Goal: Task Accomplishment & Management: Manage account settings

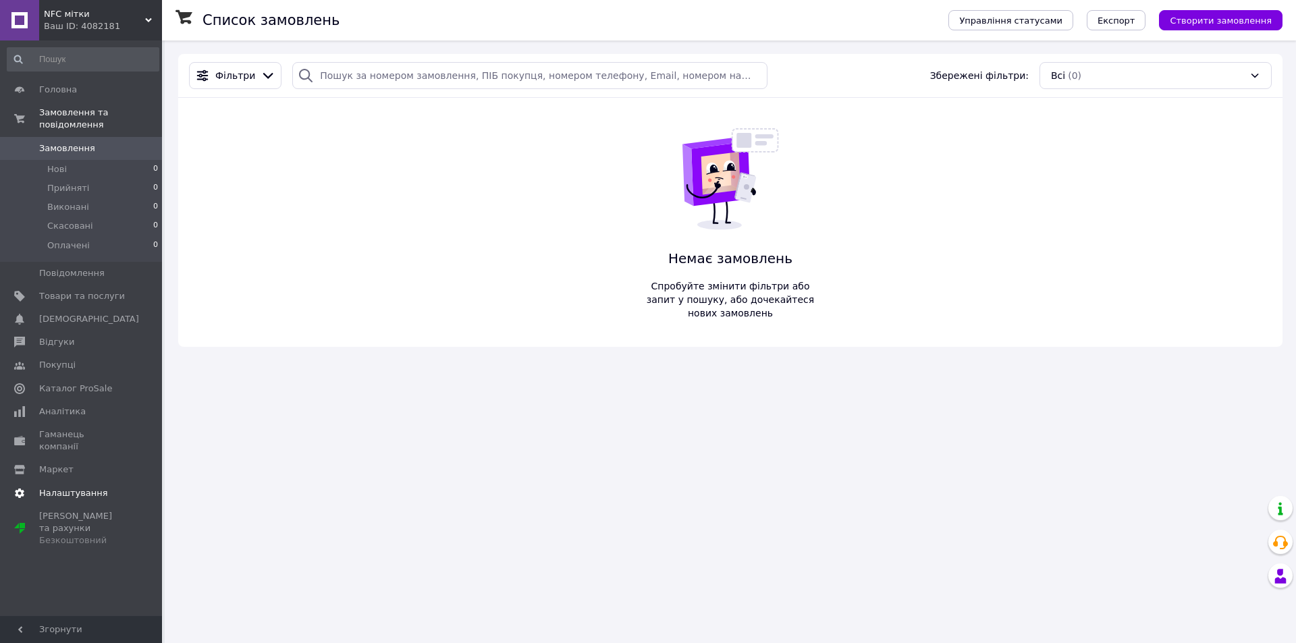
click at [95, 487] on span "Налаштування" at bounding box center [73, 493] width 69 height 12
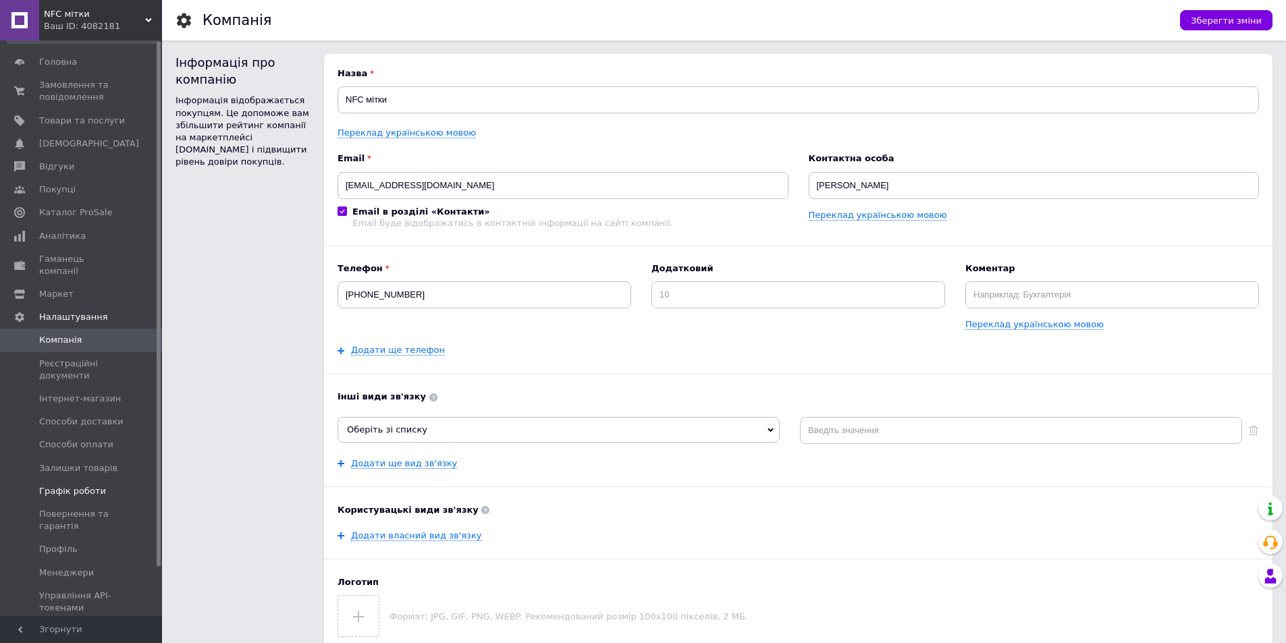
scroll to position [54, 0]
click at [82, 520] on link "Профіль" at bounding box center [83, 523] width 166 height 23
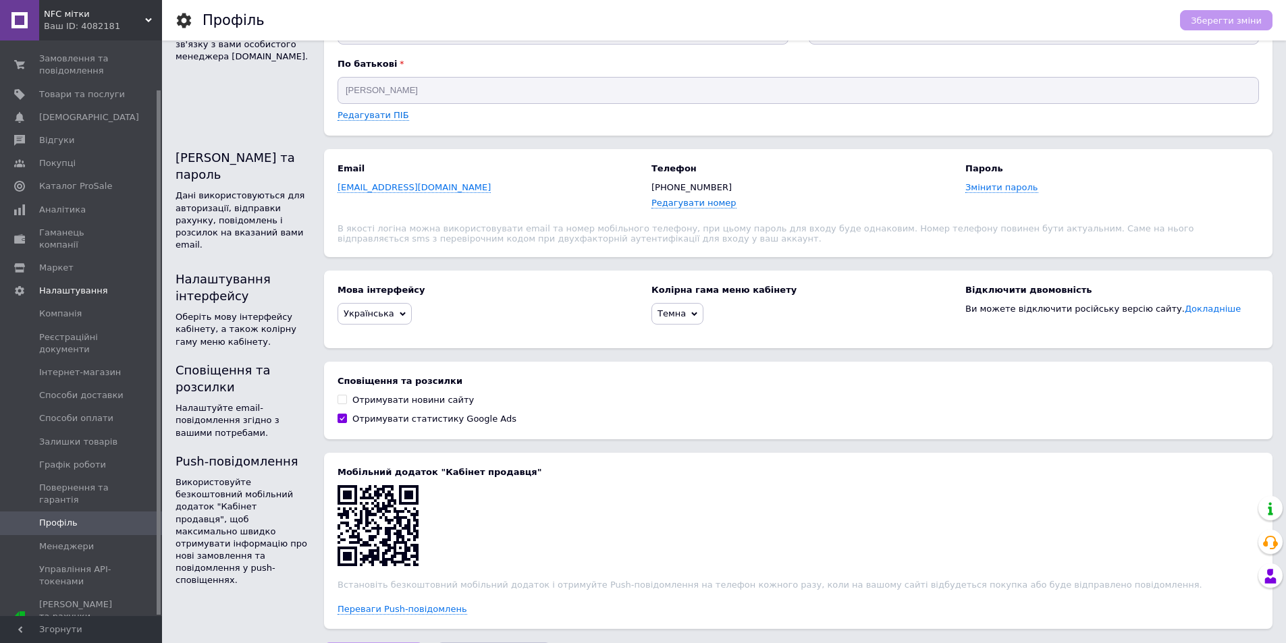
scroll to position [113, 0]
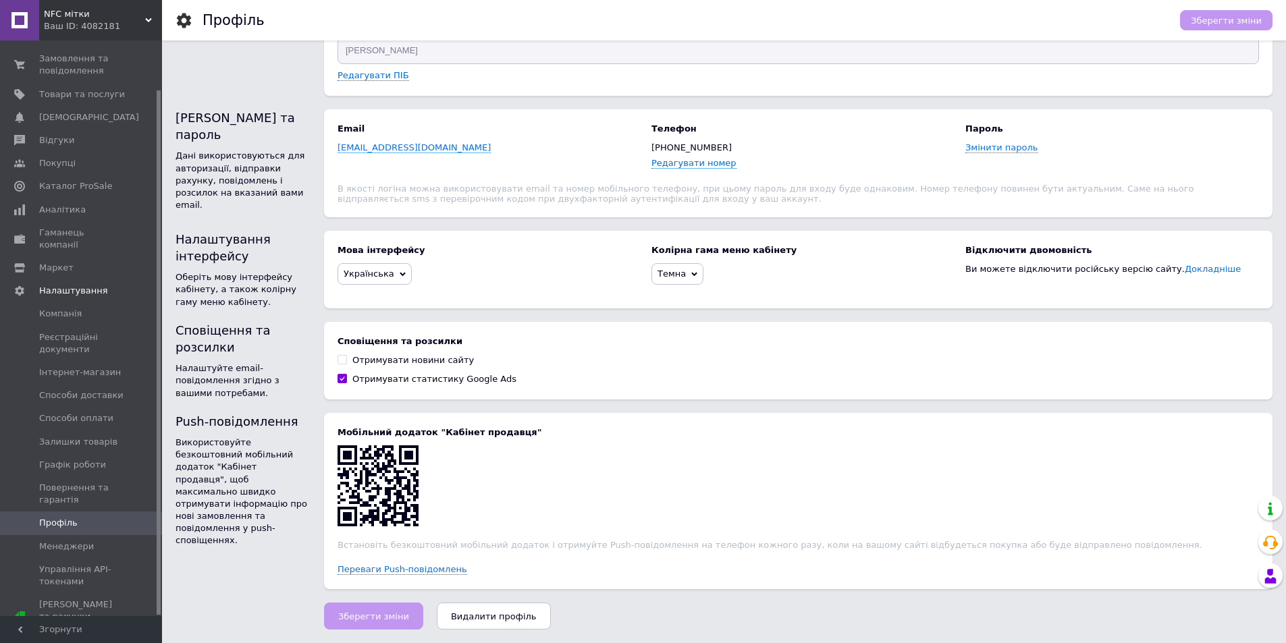
click at [499, 614] on span "Видалити профіль" at bounding box center [494, 616] width 86 height 10
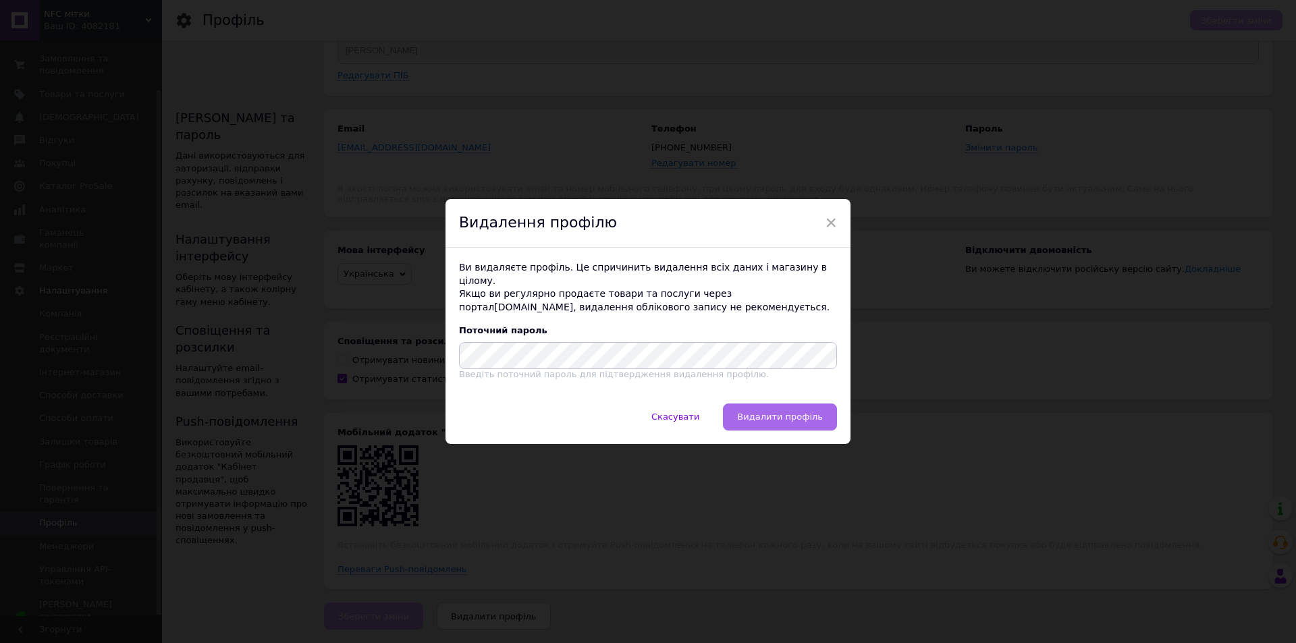
click at [756, 412] on span "Видалити профіль" at bounding box center [780, 417] width 86 height 10
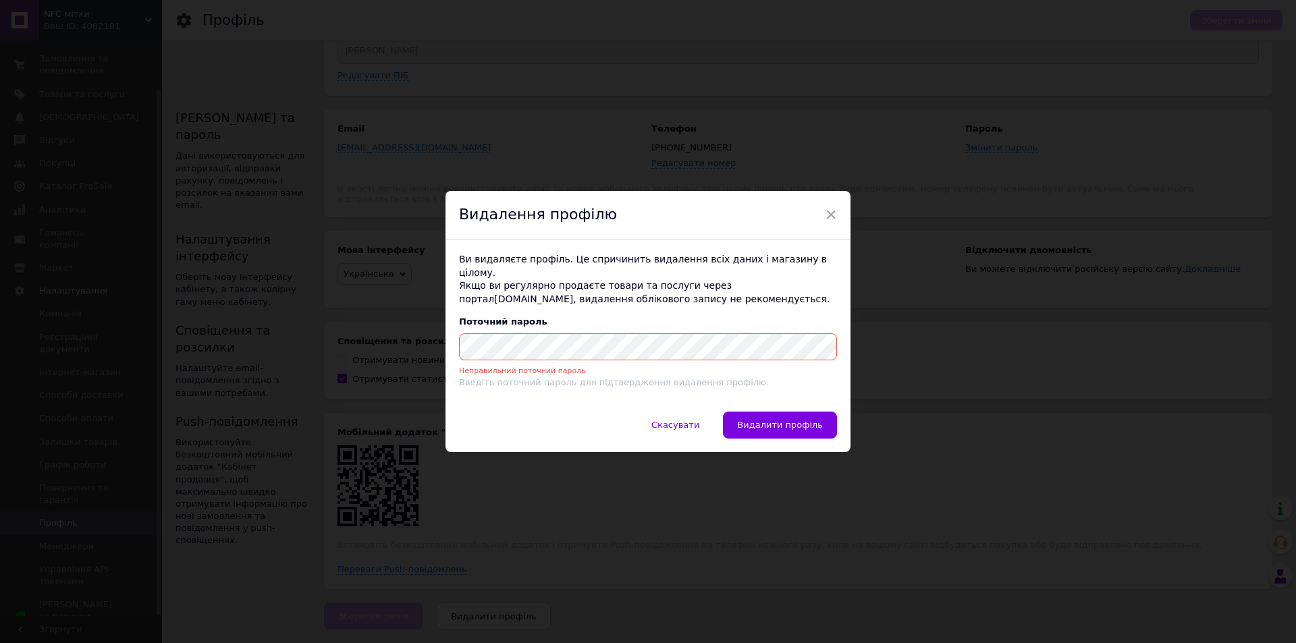
click at [151, 341] on div "× Видалення профілю Ви видаляєте профіль. Це спричинить видалення всіх даних і …" at bounding box center [648, 321] width 1296 height 643
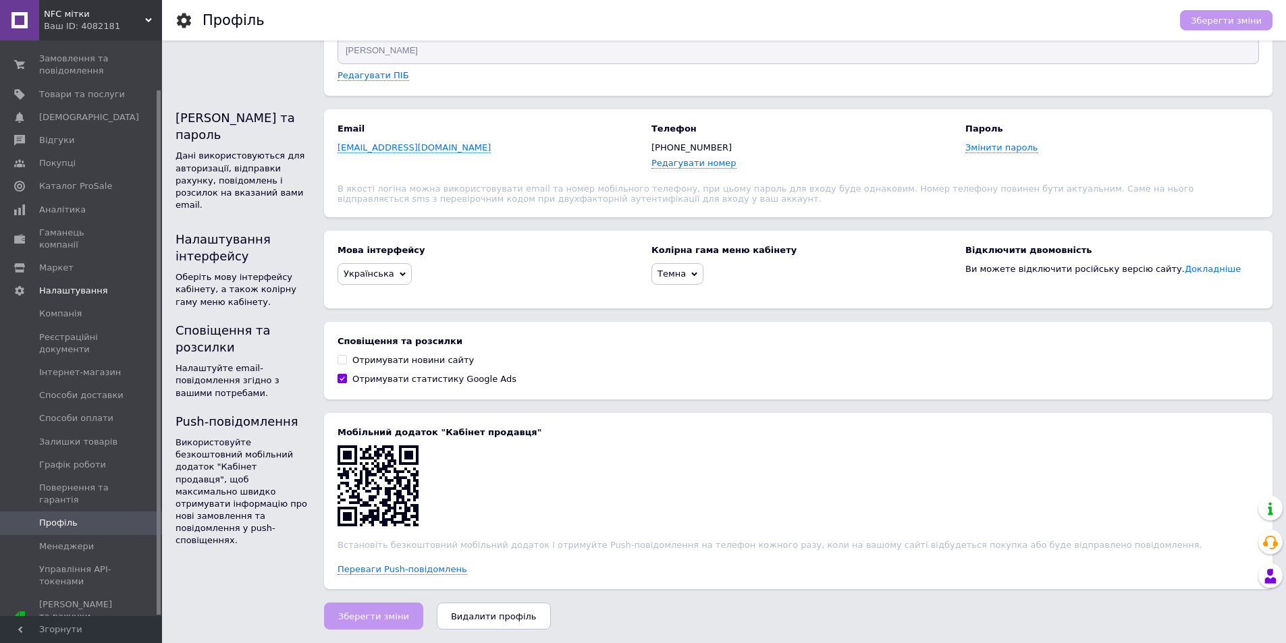
click at [474, 609] on button "Видалити профіль" at bounding box center [494, 616] width 114 height 27
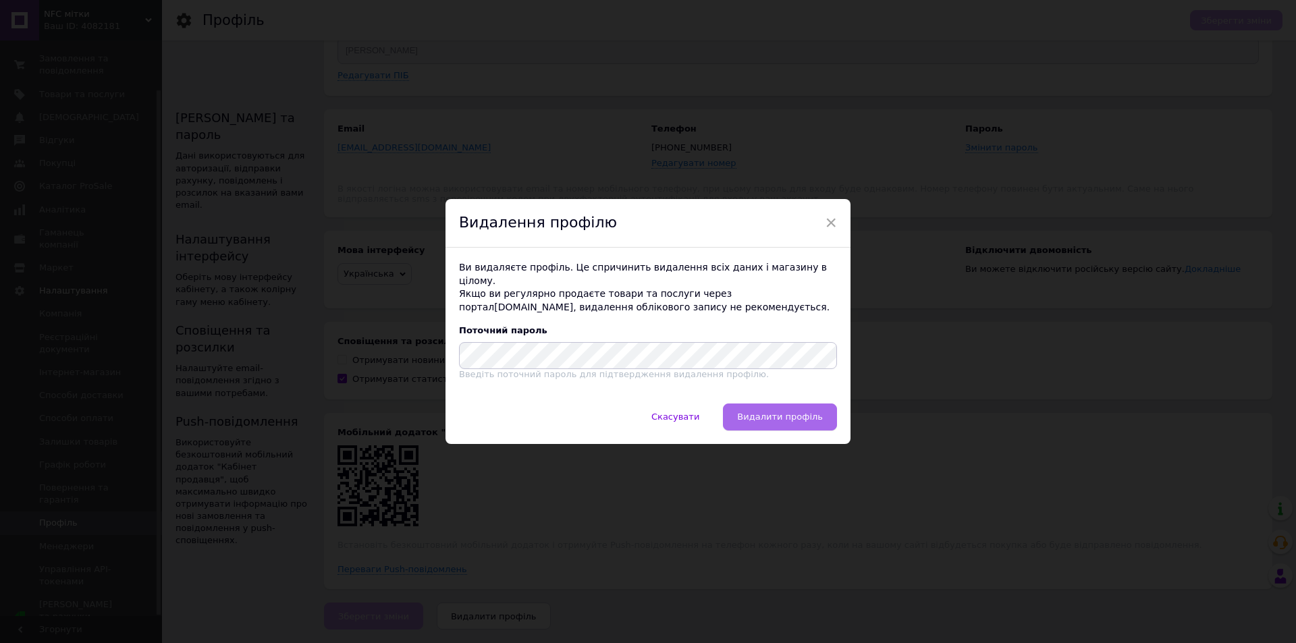
click at [771, 412] on span "Видалити профіль" at bounding box center [780, 417] width 86 height 10
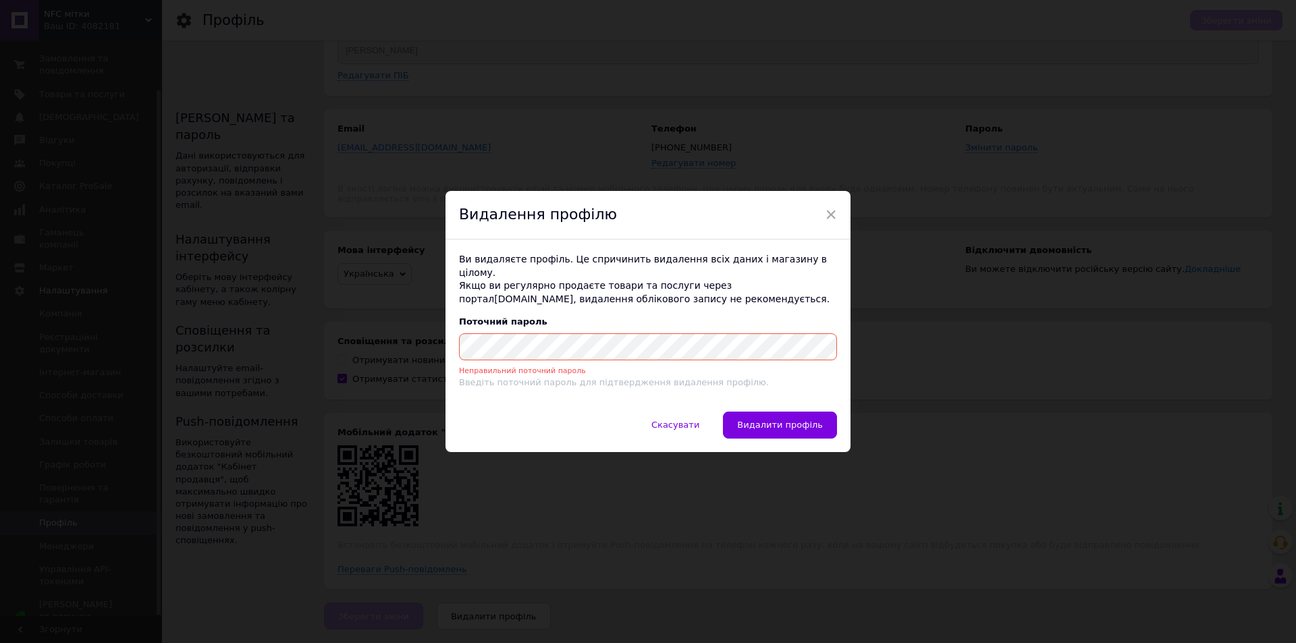
click at [285, 373] on div "× Видалення профілю Ви видаляєте профіль. Це спричинить видалення всіх даних і …" at bounding box center [648, 321] width 1296 height 643
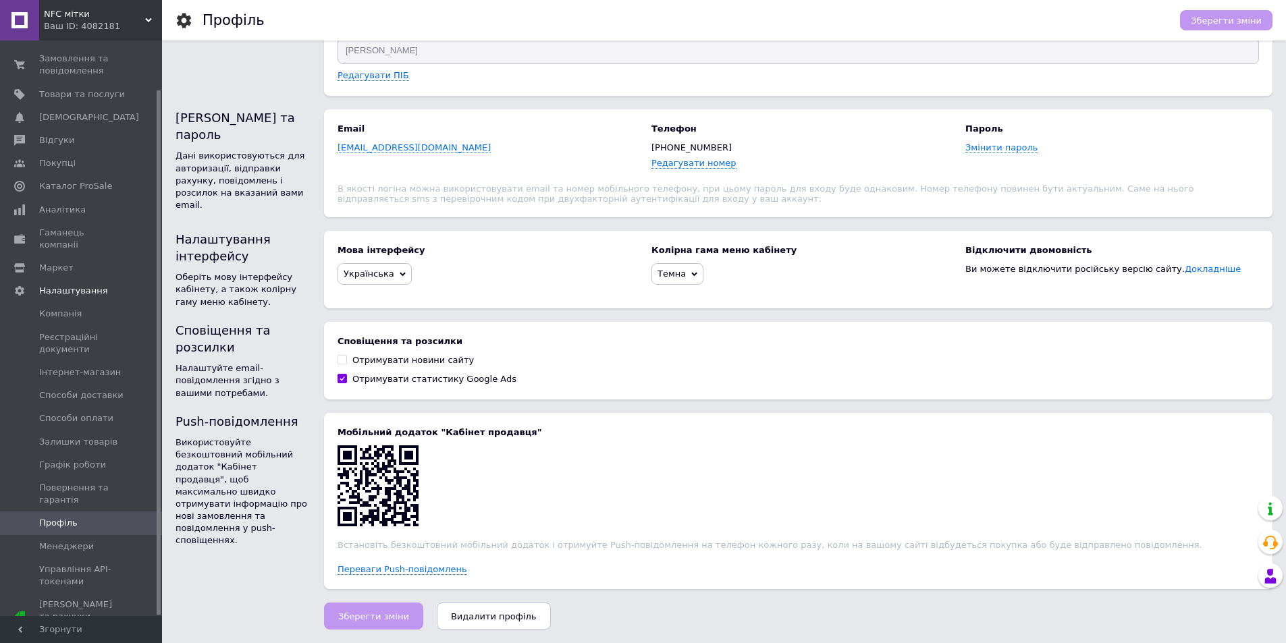
click at [468, 615] on span "Видалити профіль" at bounding box center [494, 616] width 86 height 10
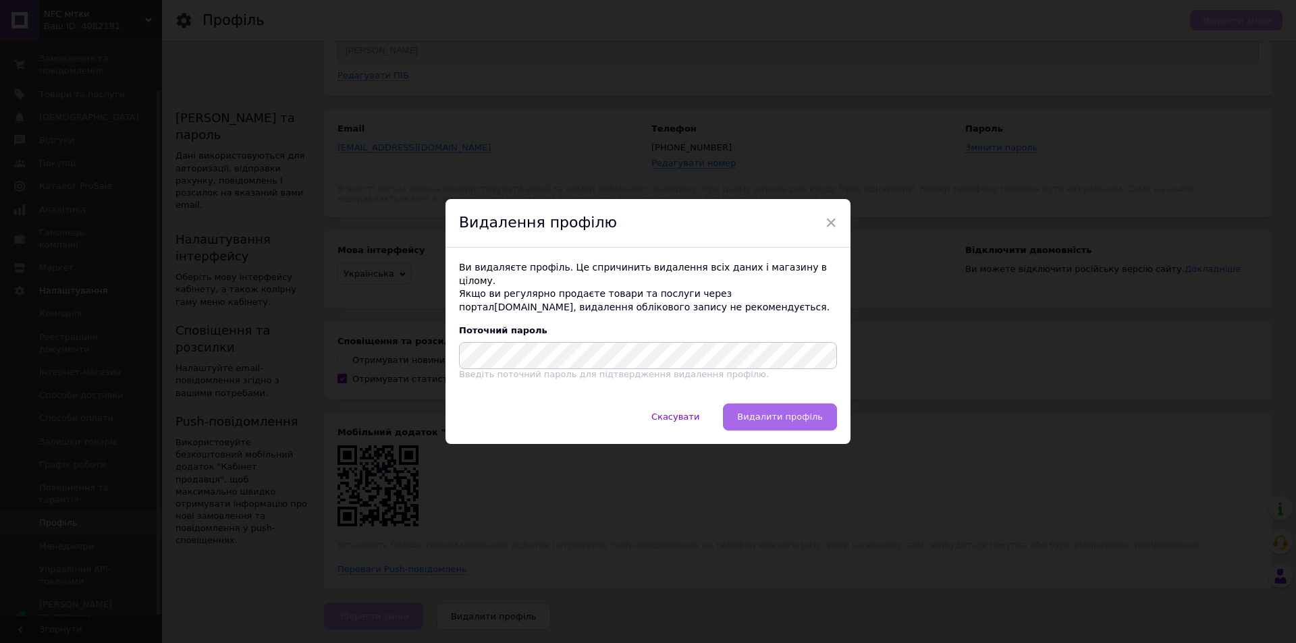
click at [786, 412] on span "Видалити профіль" at bounding box center [780, 417] width 86 height 10
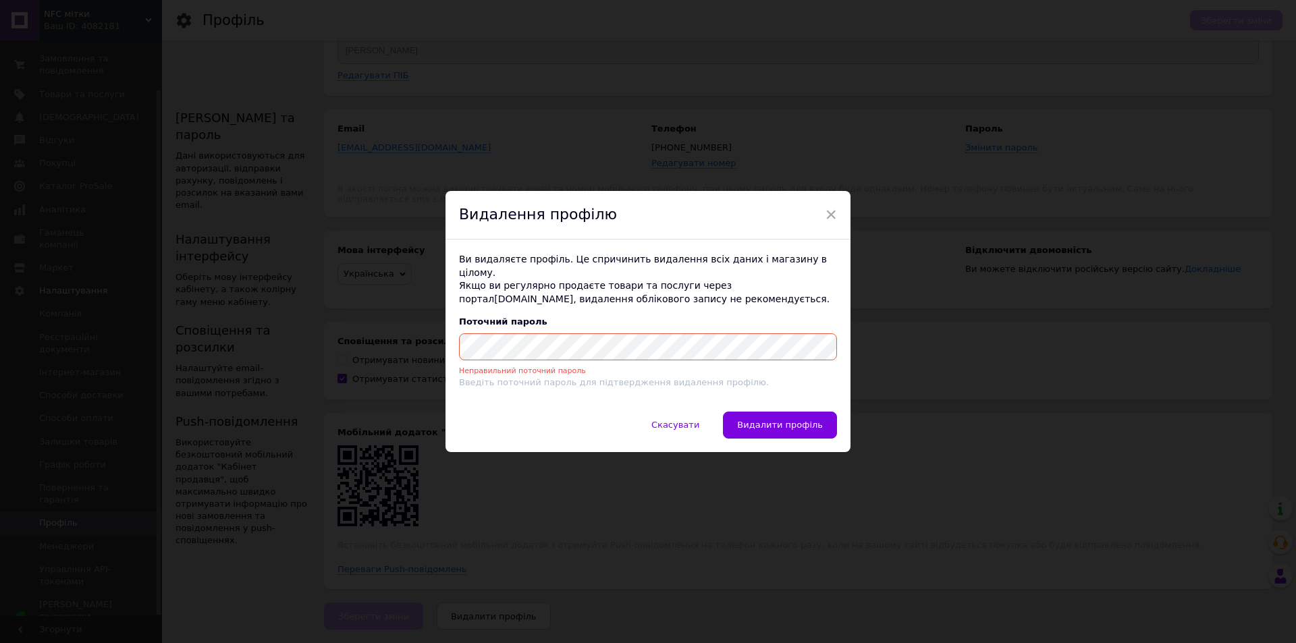
click at [250, 360] on div "× Видалення профілю Ви видаляєте профіль. Це спричинить видалення всіх даних і …" at bounding box center [648, 321] width 1296 height 643
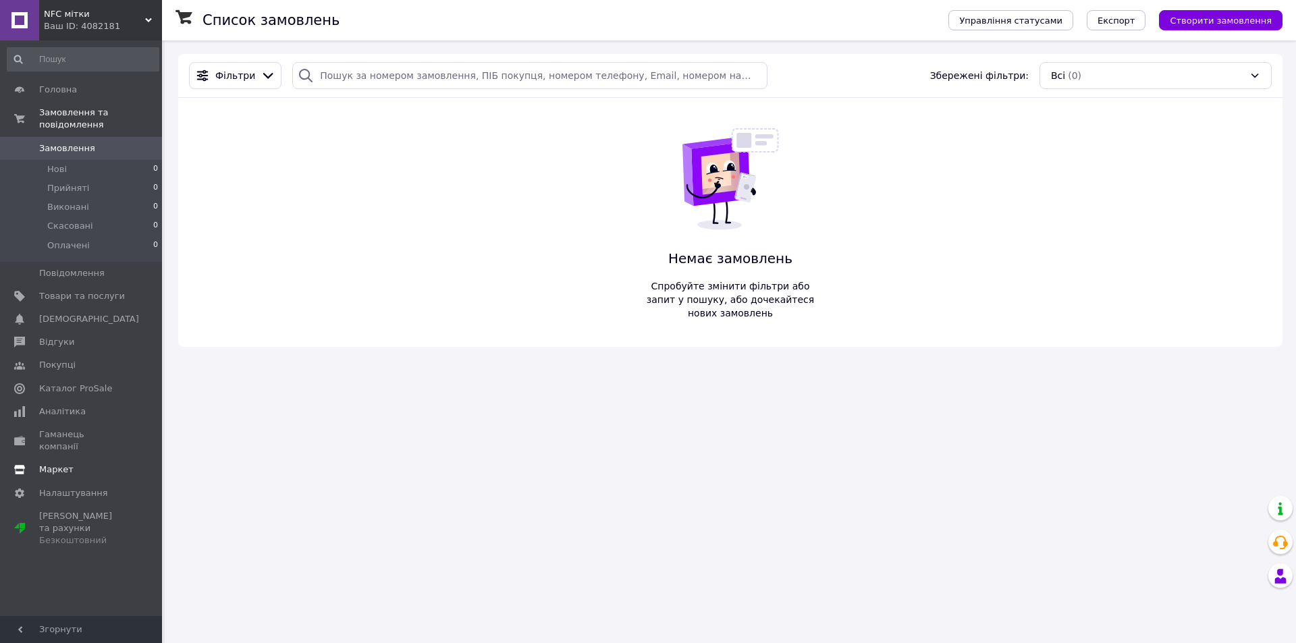
click at [51, 464] on span "Маркет" at bounding box center [56, 470] width 34 height 12
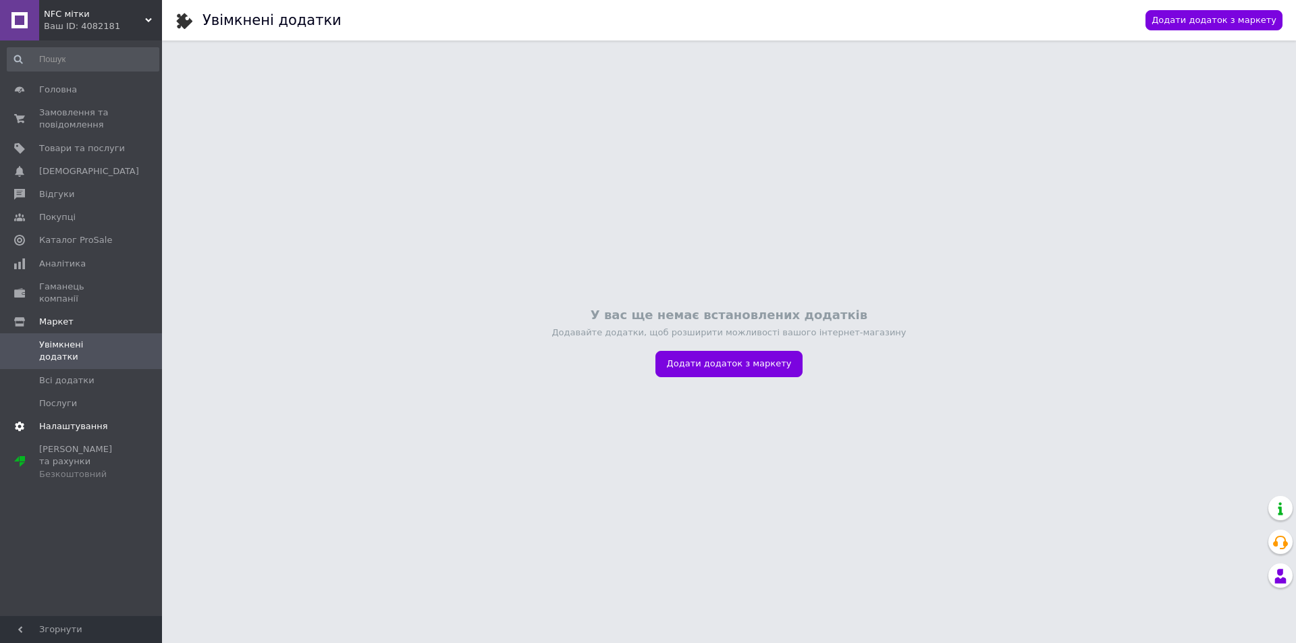
click at [63, 420] on span "Налаштування" at bounding box center [73, 426] width 69 height 12
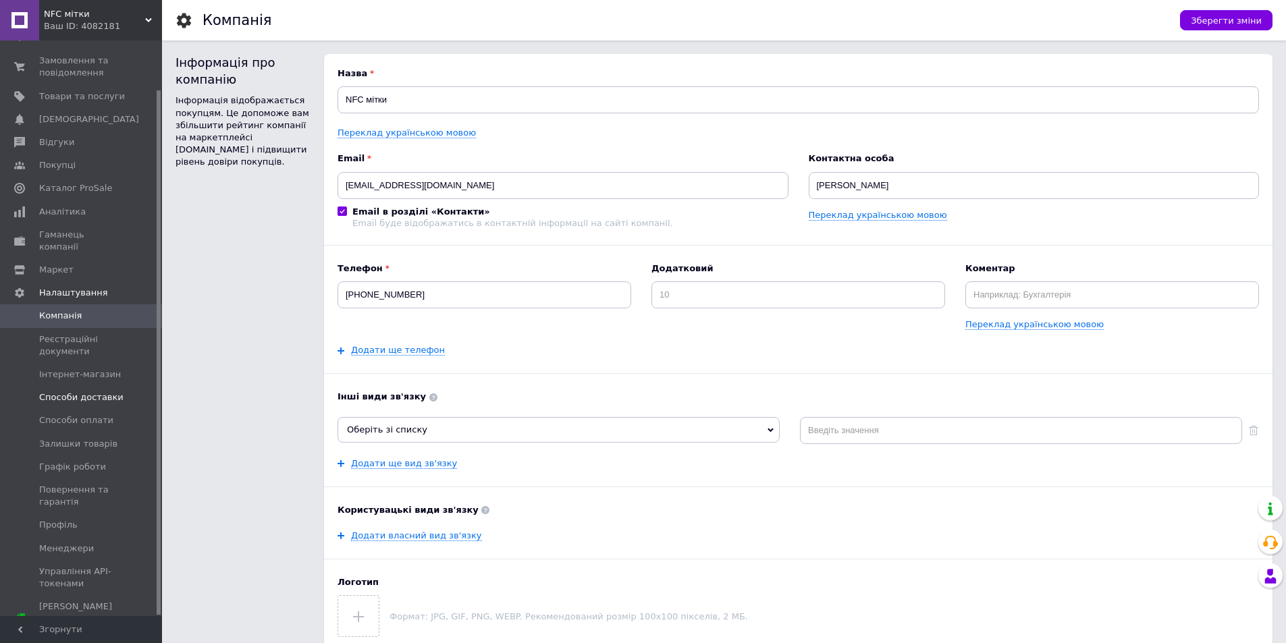
scroll to position [54, 0]
click at [65, 517] on span "Профіль" at bounding box center [58, 523] width 38 height 12
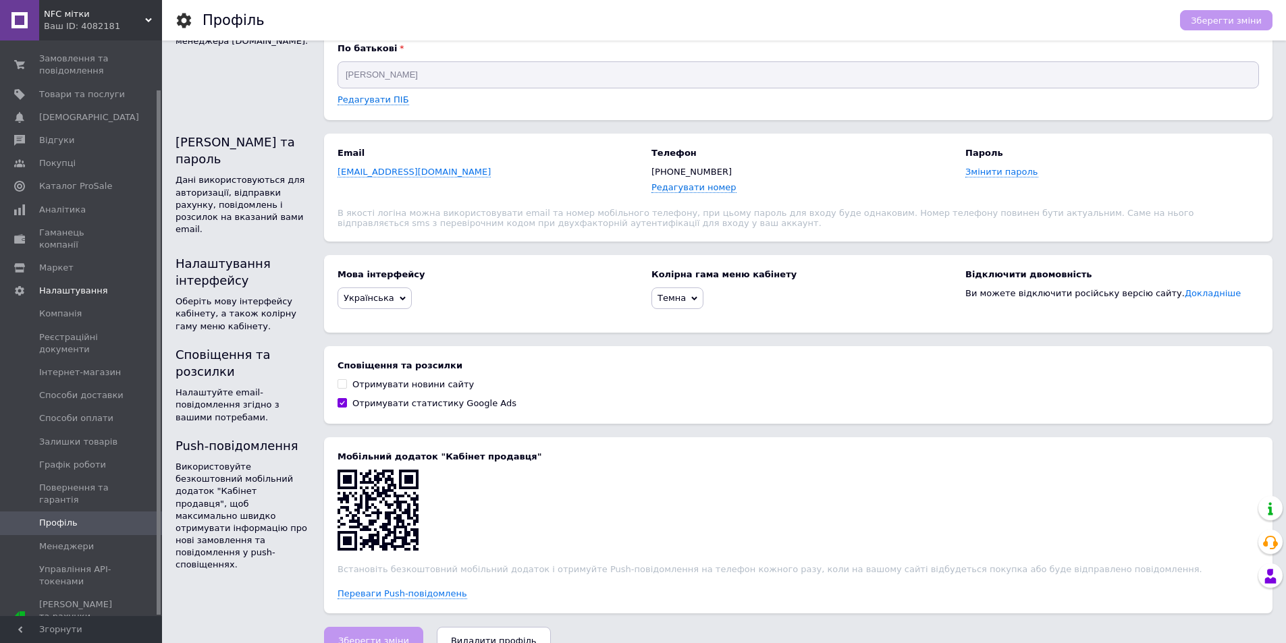
scroll to position [113, 0]
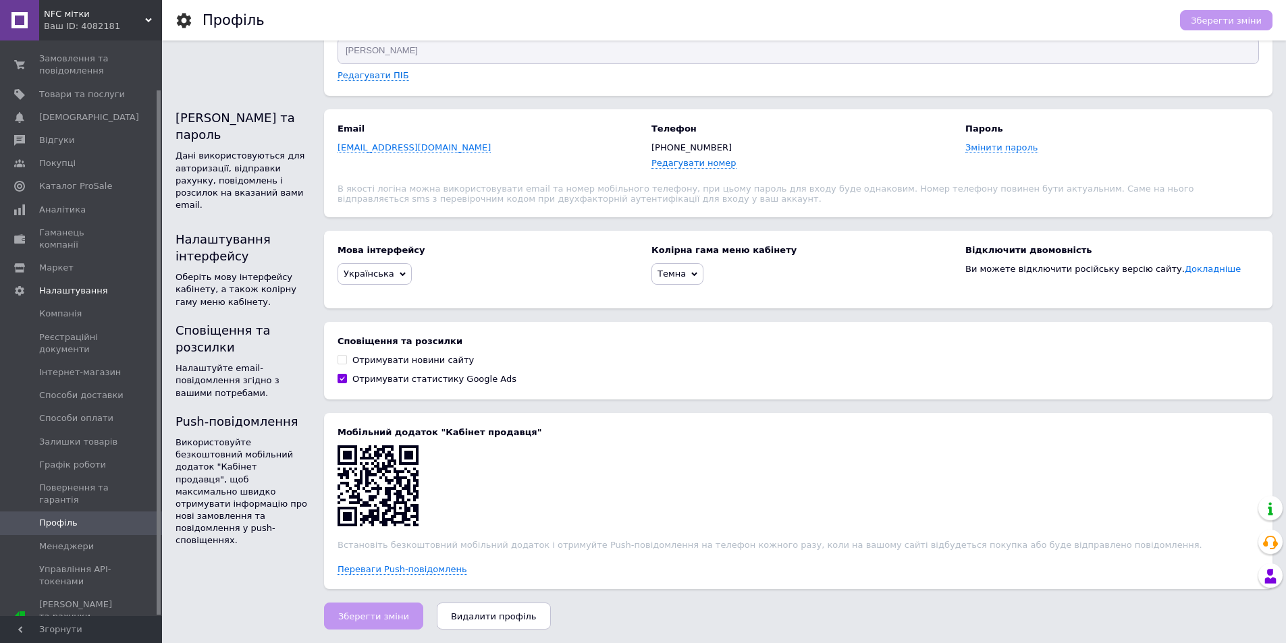
click at [474, 624] on button "Видалити профіль" at bounding box center [494, 616] width 114 height 27
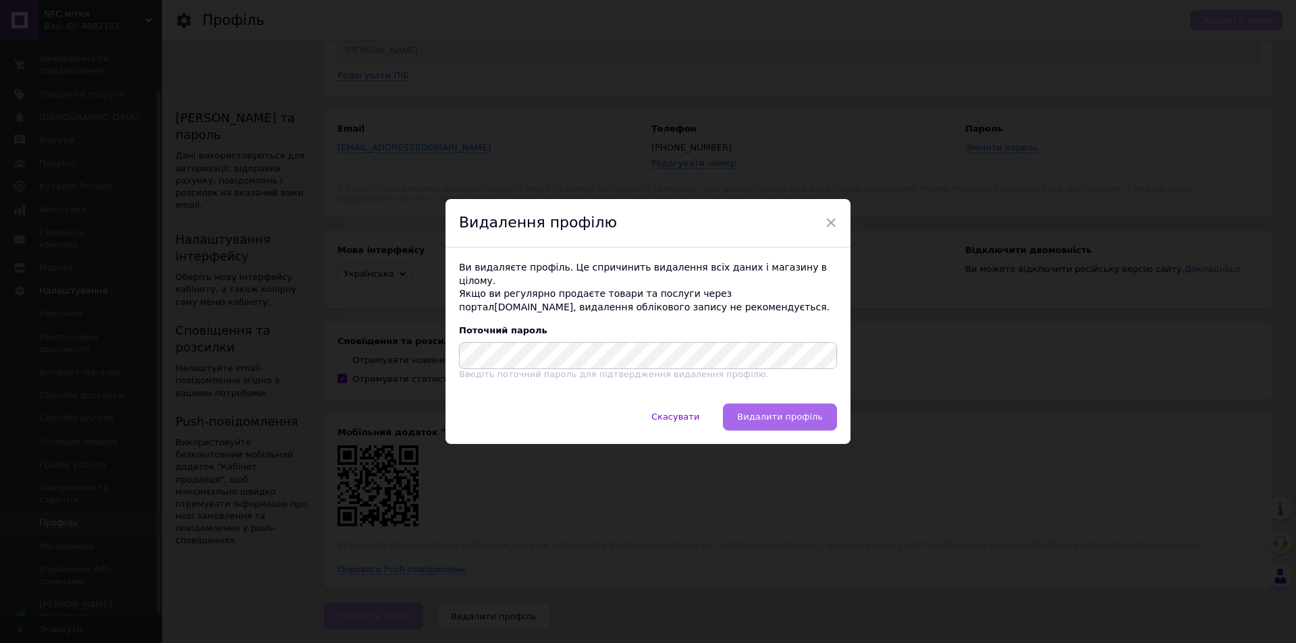
click at [770, 412] on span "Видалити профіль" at bounding box center [780, 417] width 86 height 10
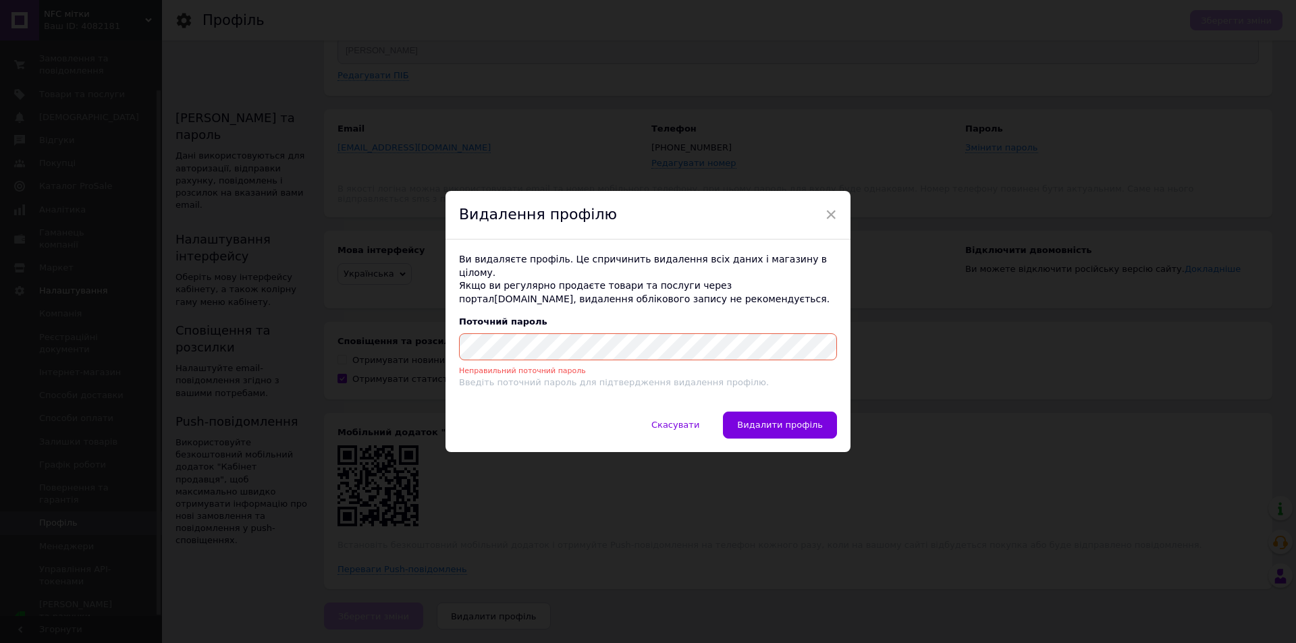
click at [315, 358] on div "× Видалення профілю Ви видаляєте профіль. Це спричинить видалення всіх даних і …" at bounding box center [648, 321] width 1296 height 643
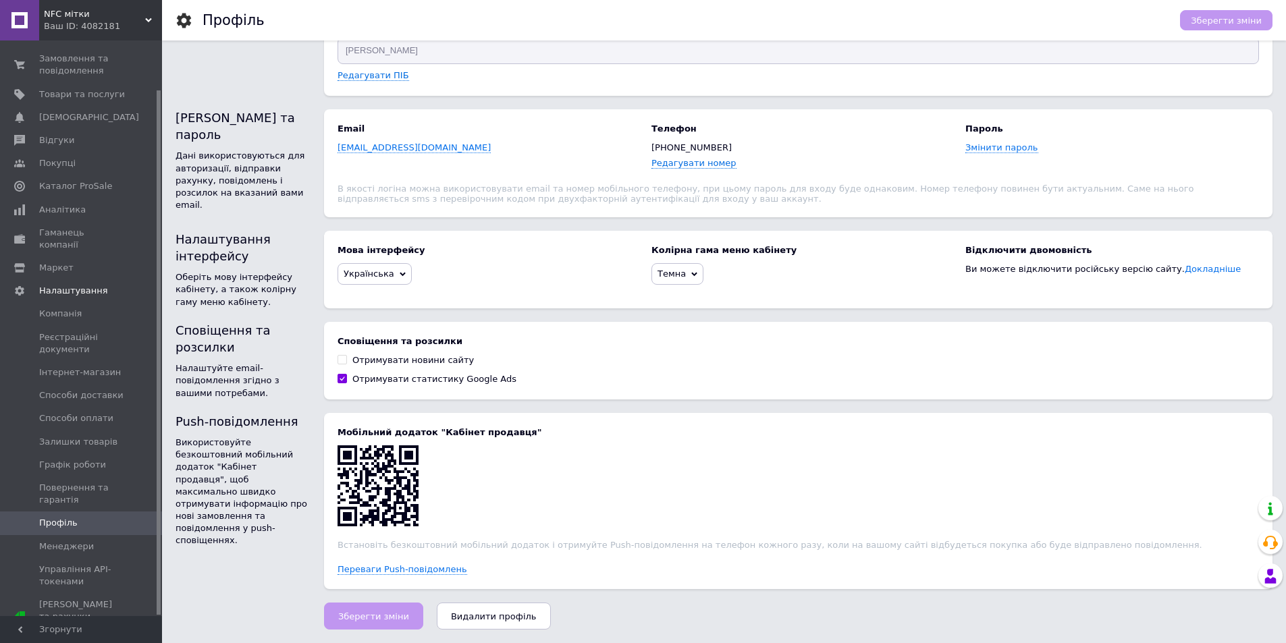
click at [479, 620] on span "Видалити профіль" at bounding box center [494, 616] width 86 height 10
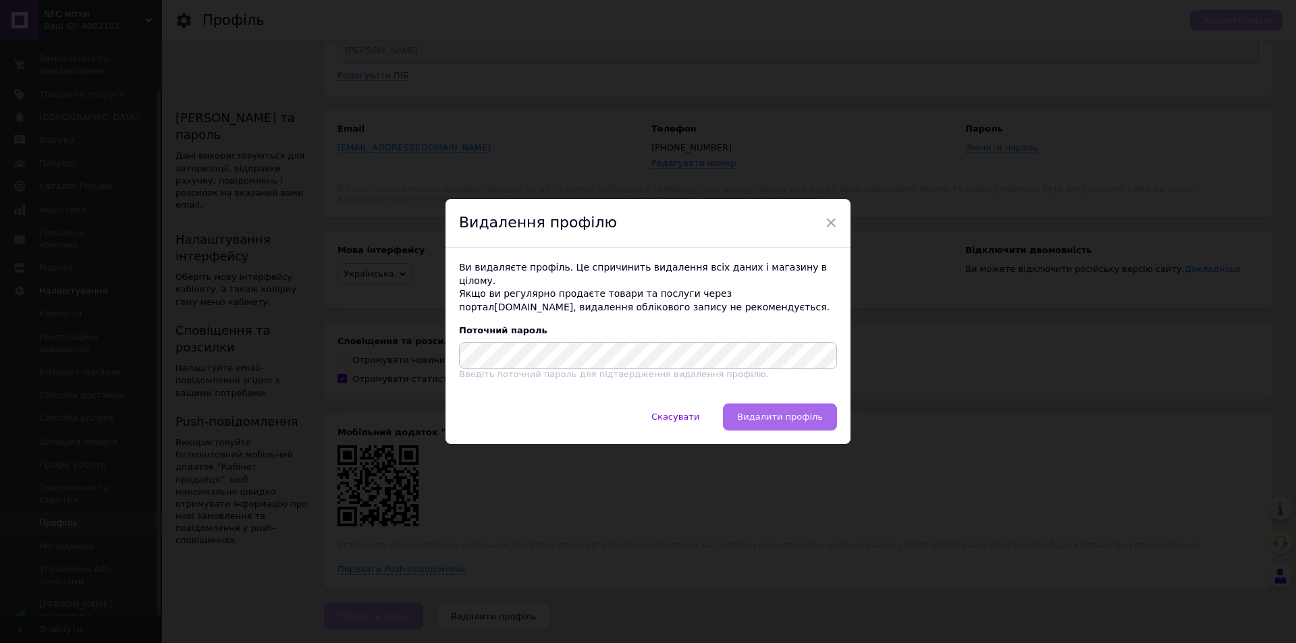
click at [766, 412] on span "Видалити профіль" at bounding box center [780, 417] width 86 height 10
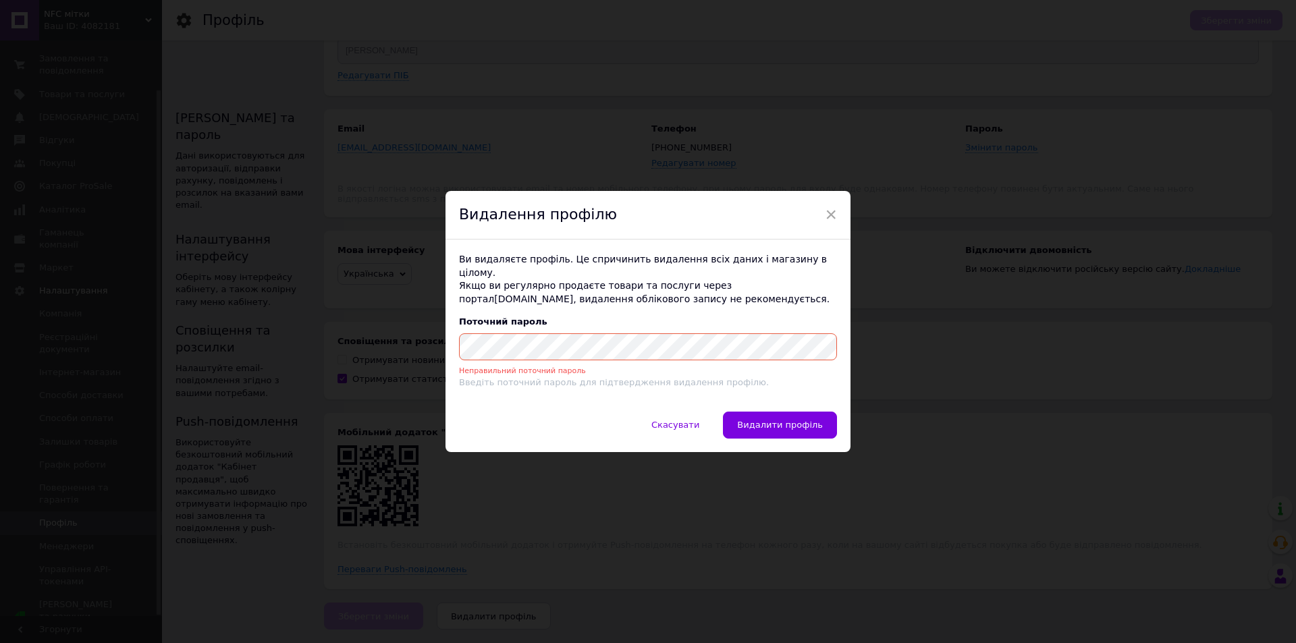
click at [207, 351] on div "× Видалення профілю Ви видаляєте профіль. Це спричинить видалення всіх даних і …" at bounding box center [648, 321] width 1296 height 643
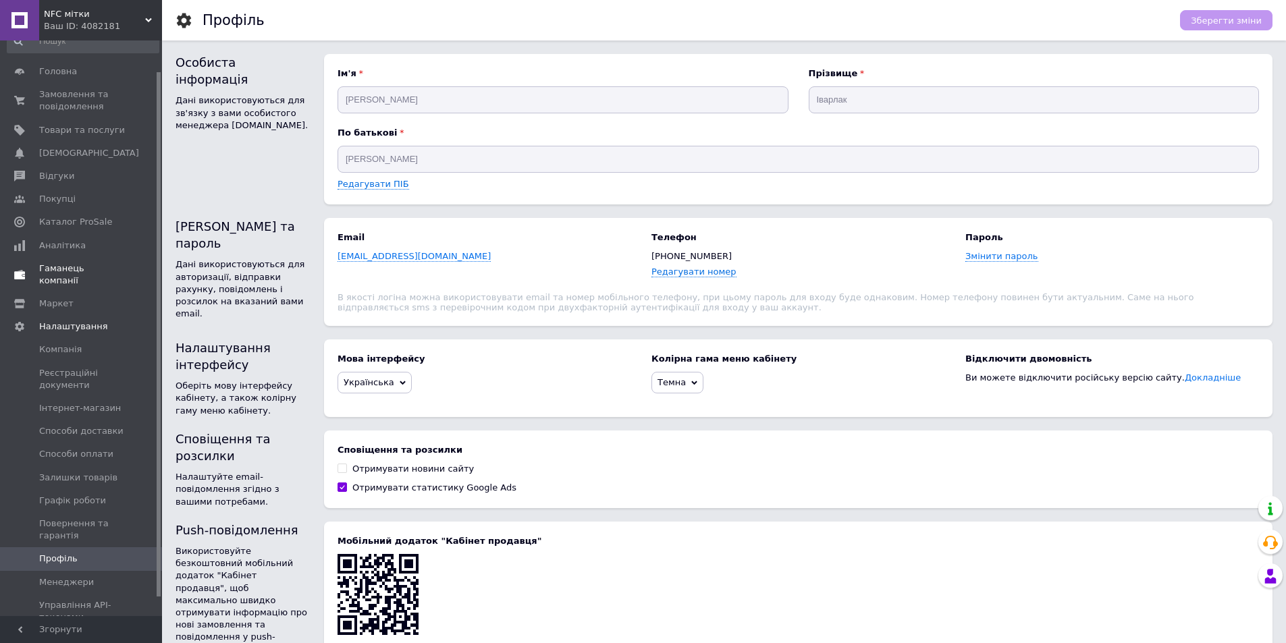
scroll to position [0, 0]
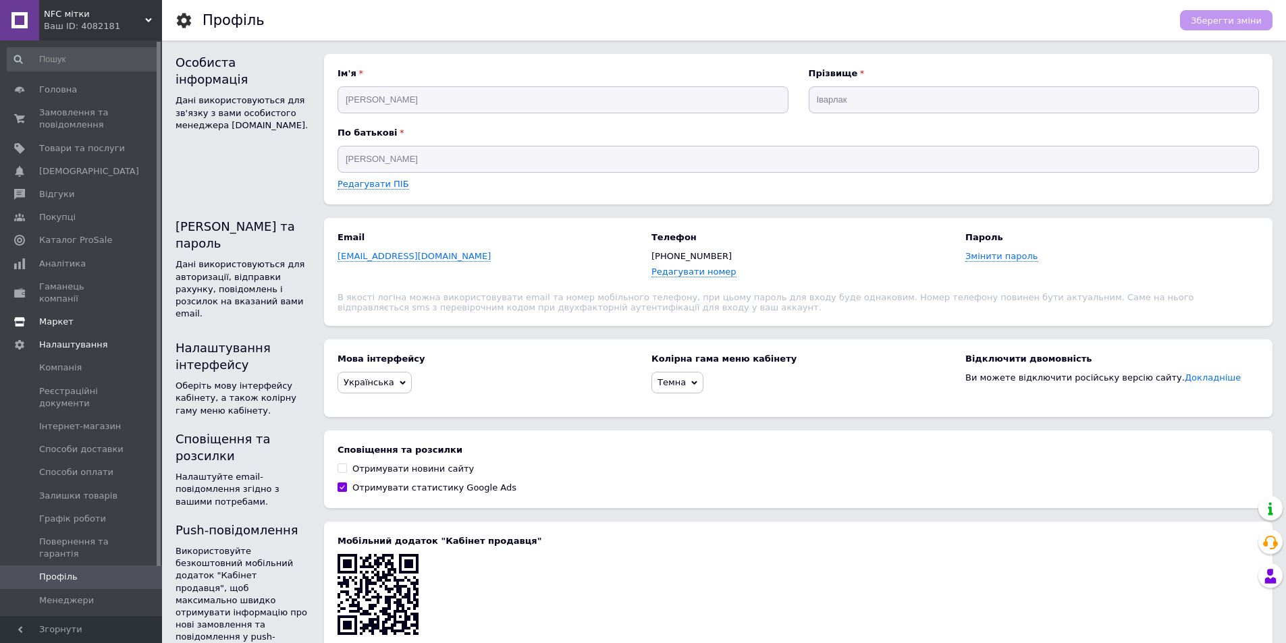
click at [59, 319] on link "Маркет" at bounding box center [83, 321] width 166 height 23
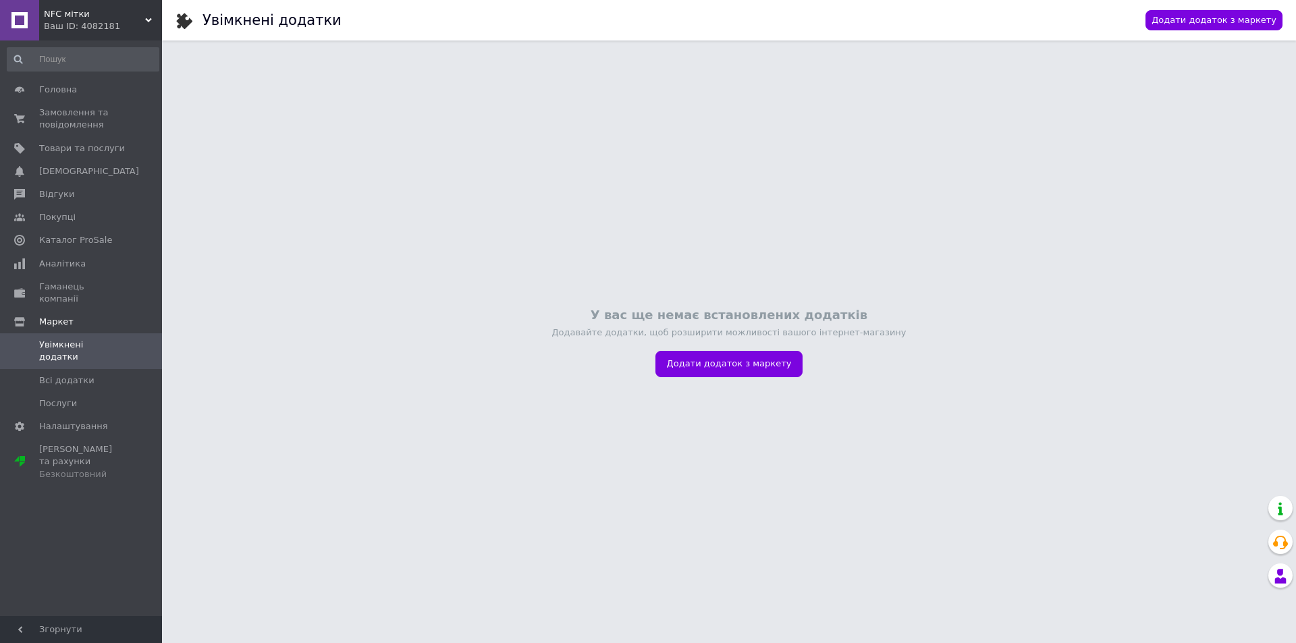
click at [53, 333] on link "Увімкнені додатки" at bounding box center [83, 350] width 166 height 35
click at [61, 420] on span "Налаштування" at bounding box center [73, 426] width 69 height 12
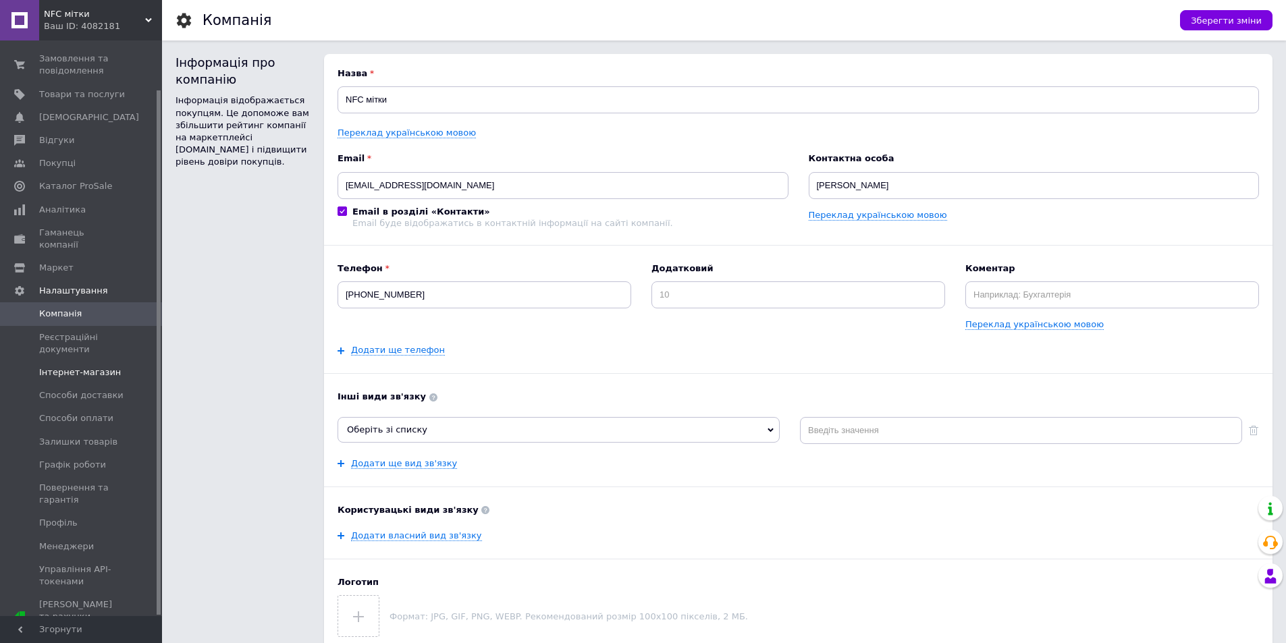
click at [83, 366] on span "Інтернет-магазин" at bounding box center [80, 372] width 82 height 12
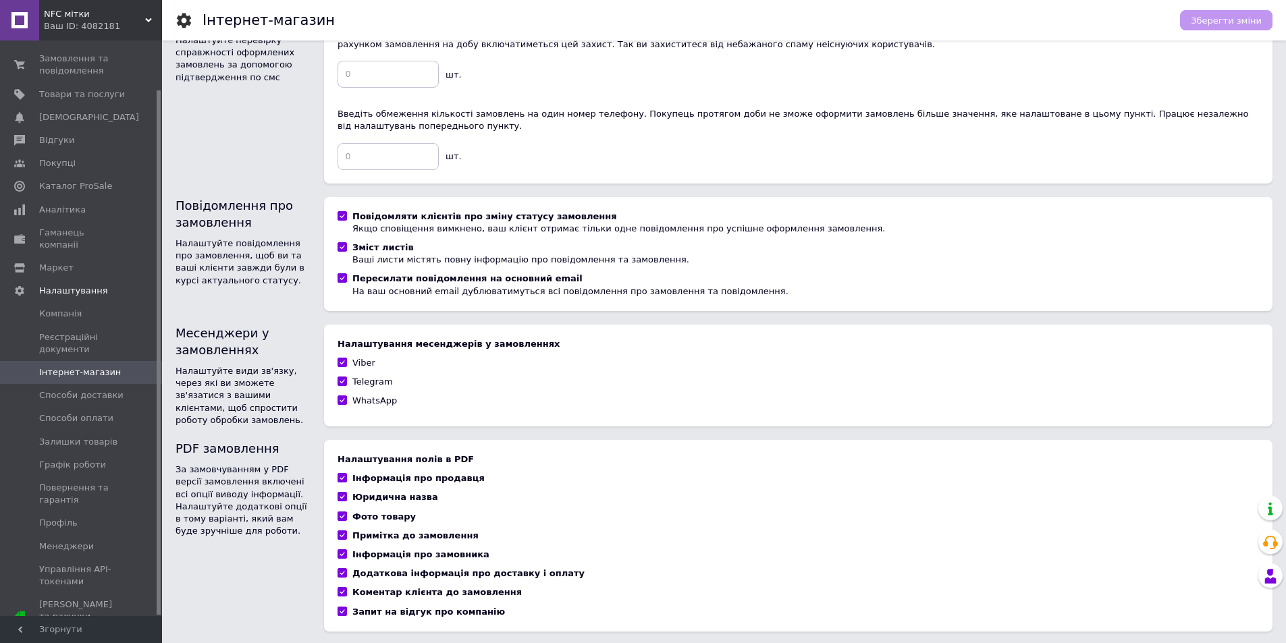
scroll to position [701, 0]
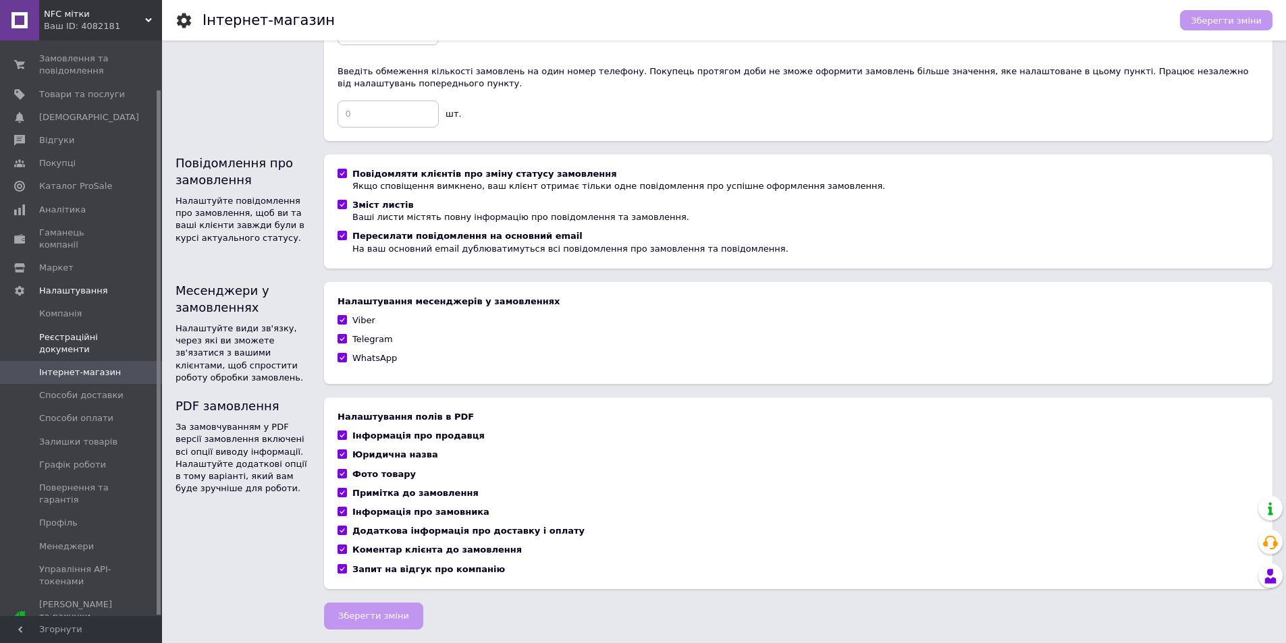
click at [55, 331] on span "Реєстраційні документи" at bounding box center [82, 343] width 86 height 24
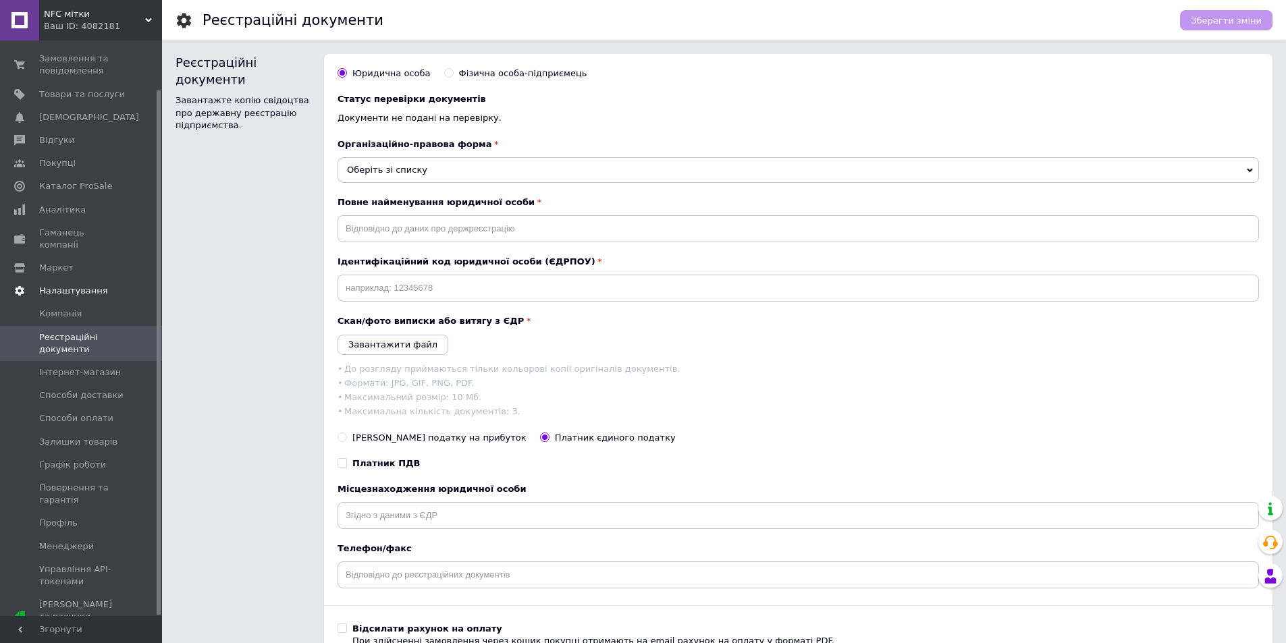
click at [62, 285] on span "Налаштування" at bounding box center [73, 291] width 69 height 12
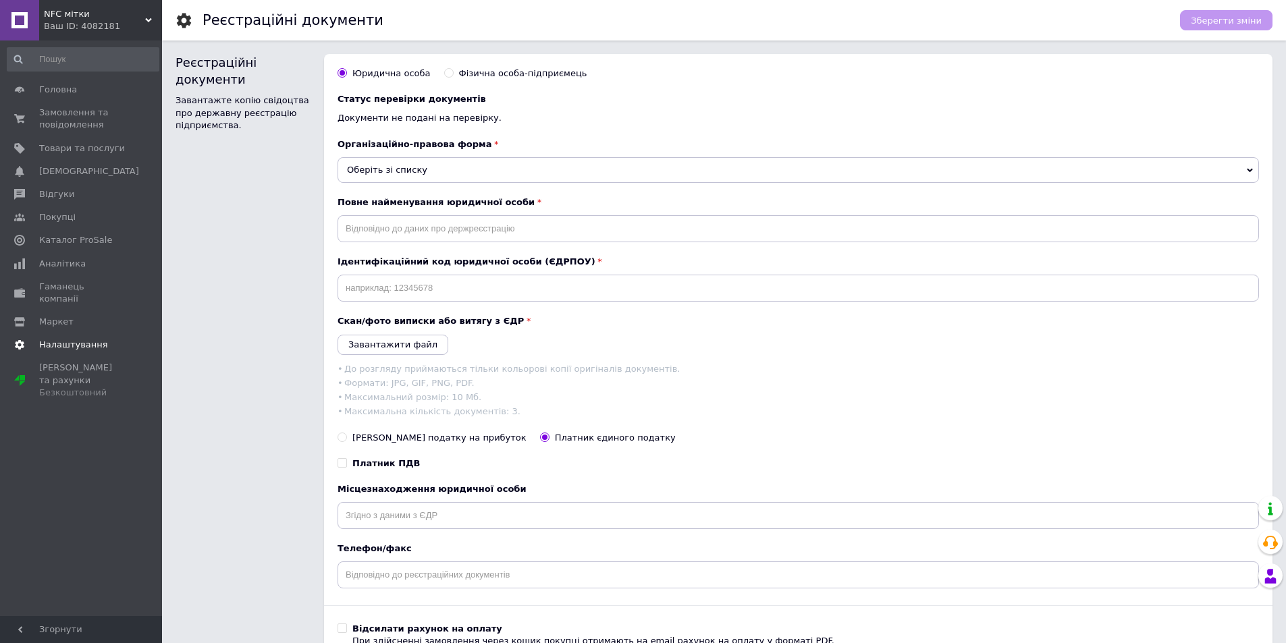
click at [62, 339] on span "Налаштування" at bounding box center [73, 345] width 69 height 12
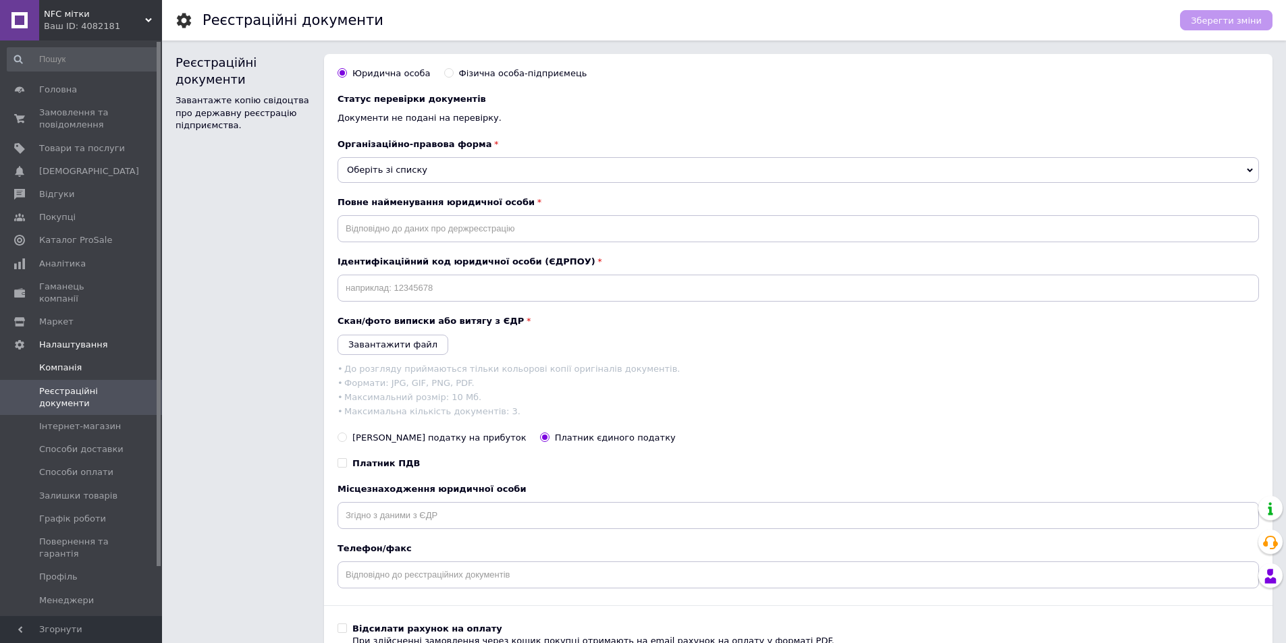
click at [59, 362] on span "Компанія" at bounding box center [60, 368] width 43 height 12
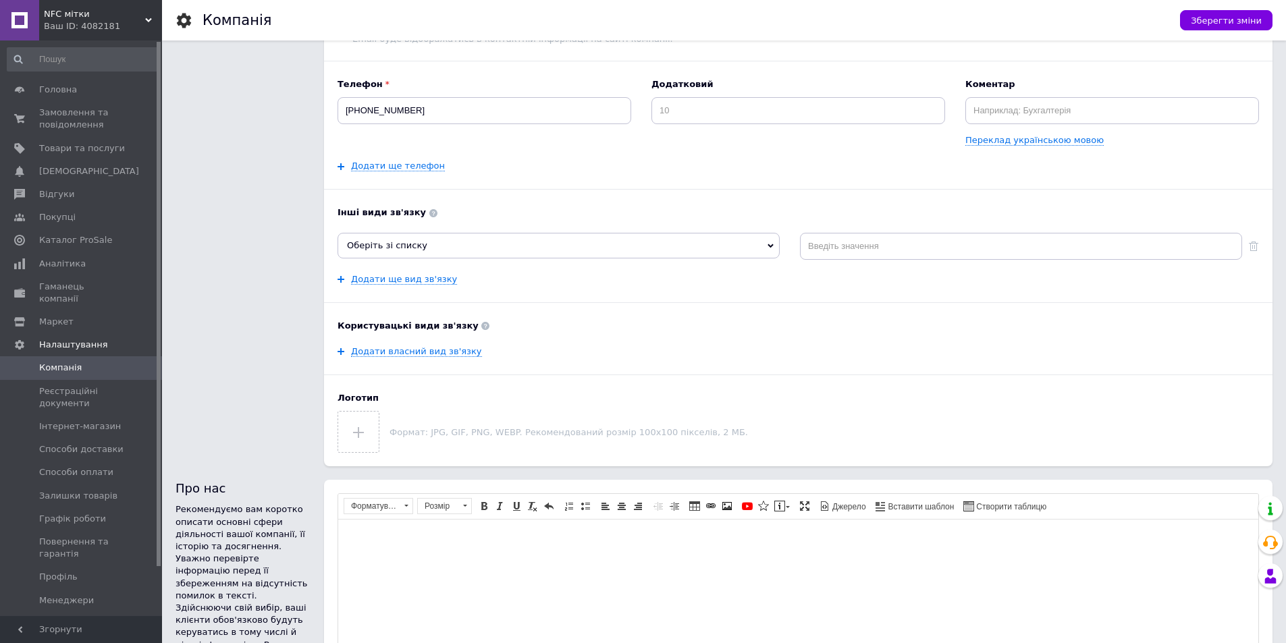
scroll to position [202, 0]
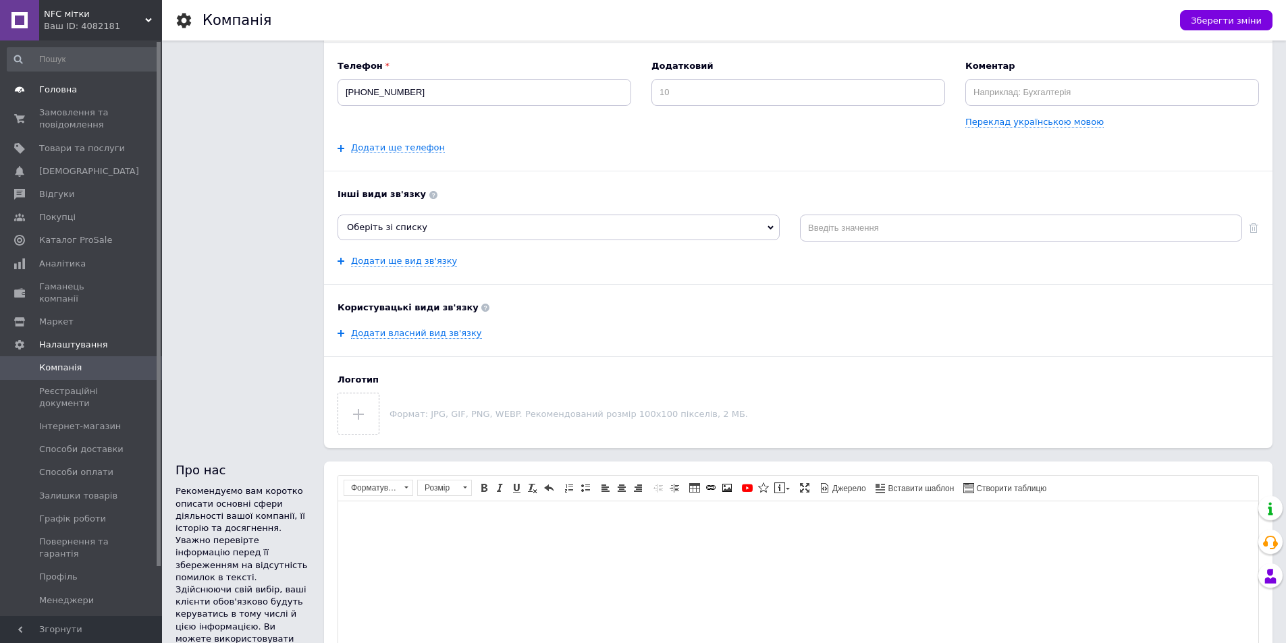
click at [76, 92] on span "Головна" at bounding box center [82, 90] width 86 height 12
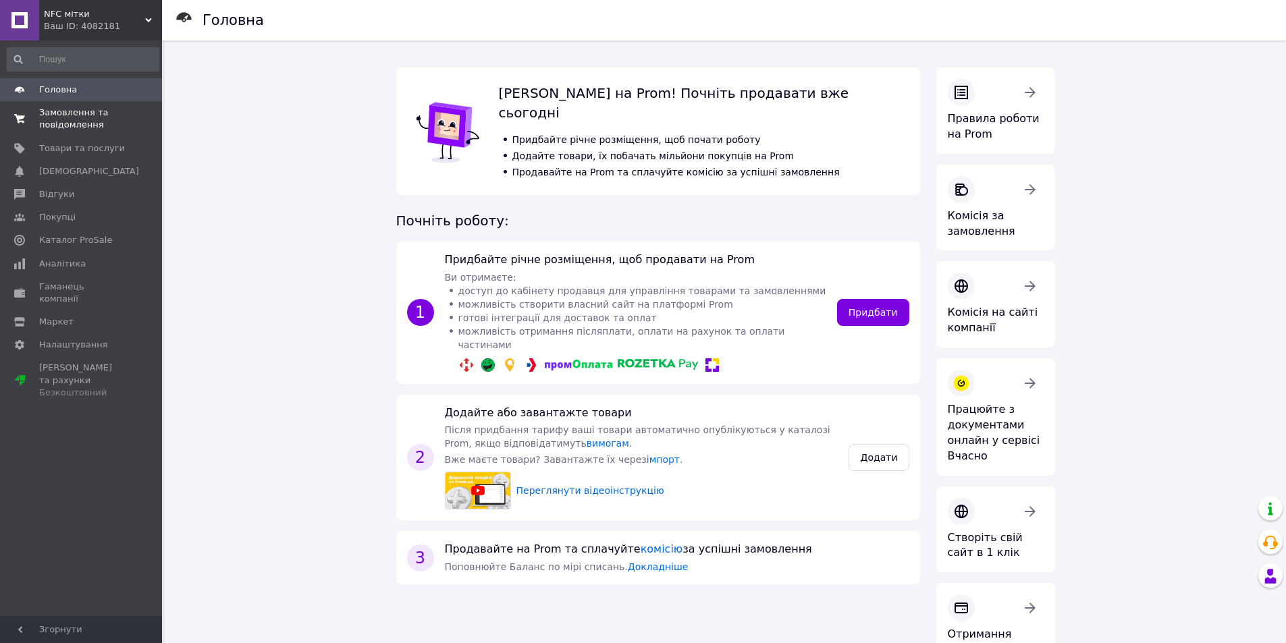
click at [90, 124] on span "Замовлення та повідомлення" at bounding box center [82, 119] width 86 height 24
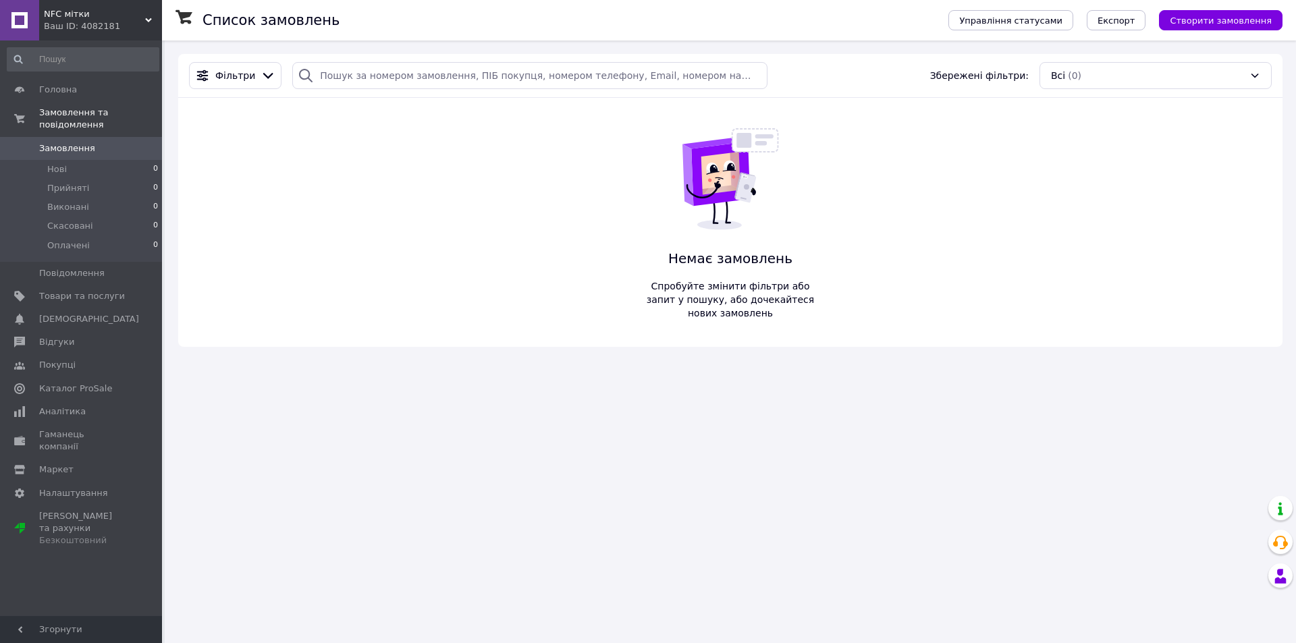
click at [700, 162] on icon at bounding box center [720, 174] width 59 height 65
click at [701, 267] on span "Немає замовлень" at bounding box center [730, 259] width 178 height 20
click at [734, 184] on icon at bounding box center [725, 176] width 42 height 47
click at [759, 221] on icon at bounding box center [730, 179] width 108 height 108
click at [753, 269] on div "Немає замовлень Спробуйте змінити фільтри або запит у пошуку, або дочекайтеся н…" at bounding box center [730, 222] width 178 height 249
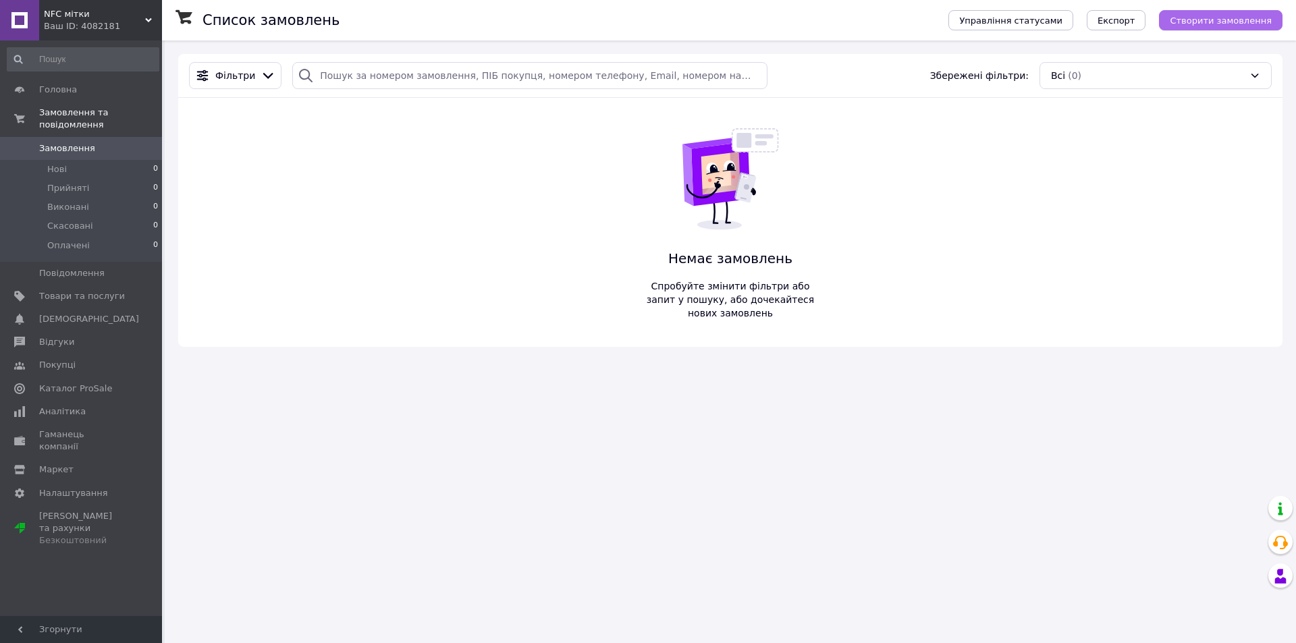
click at [1222, 18] on span "Створити замовлення" at bounding box center [1221, 21] width 102 height 10
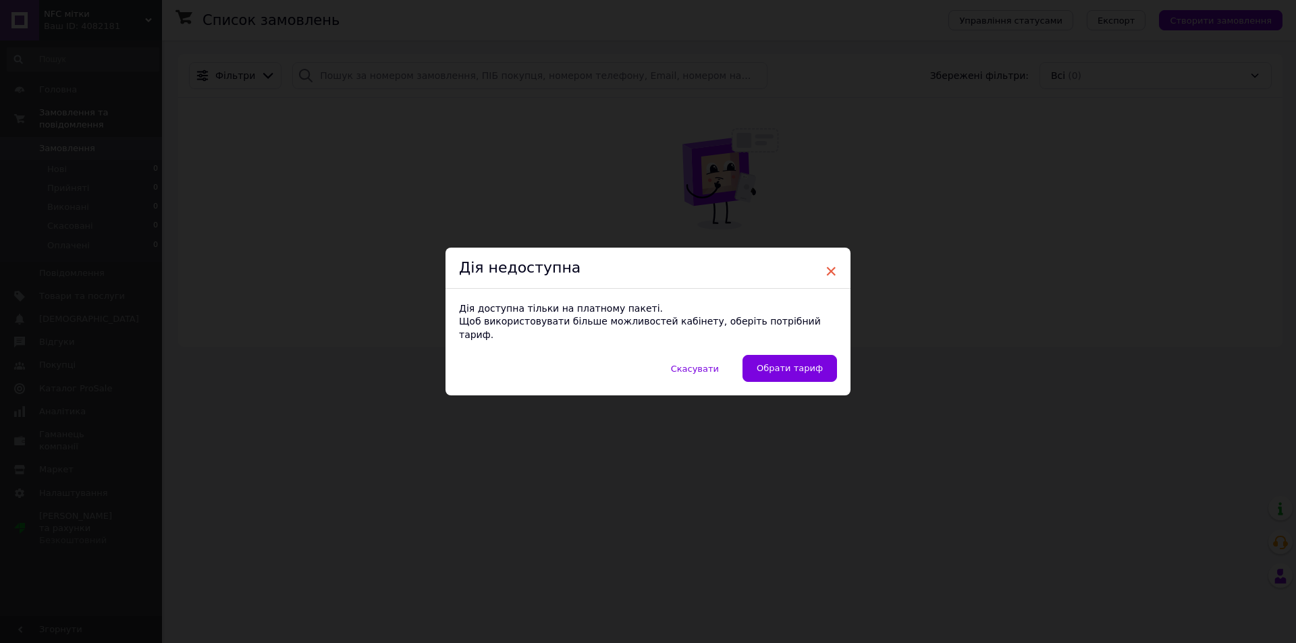
click at [825, 276] on span "×" at bounding box center [831, 271] width 12 height 23
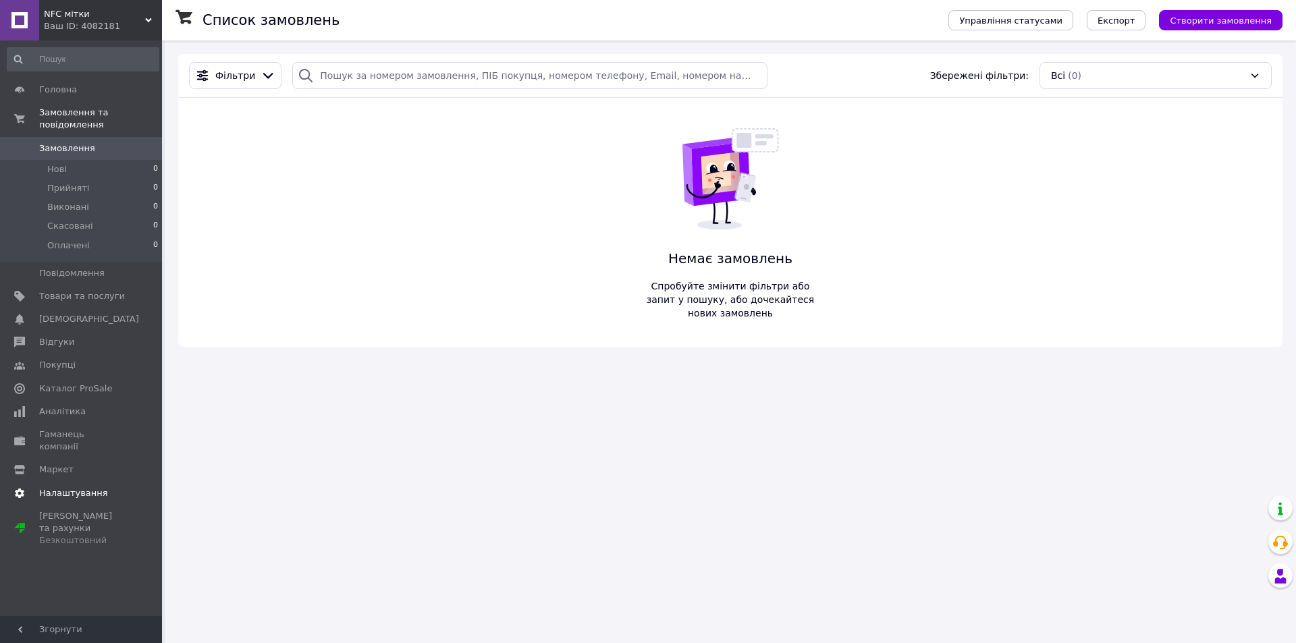
click at [60, 487] on span "Налаштування" at bounding box center [73, 493] width 69 height 12
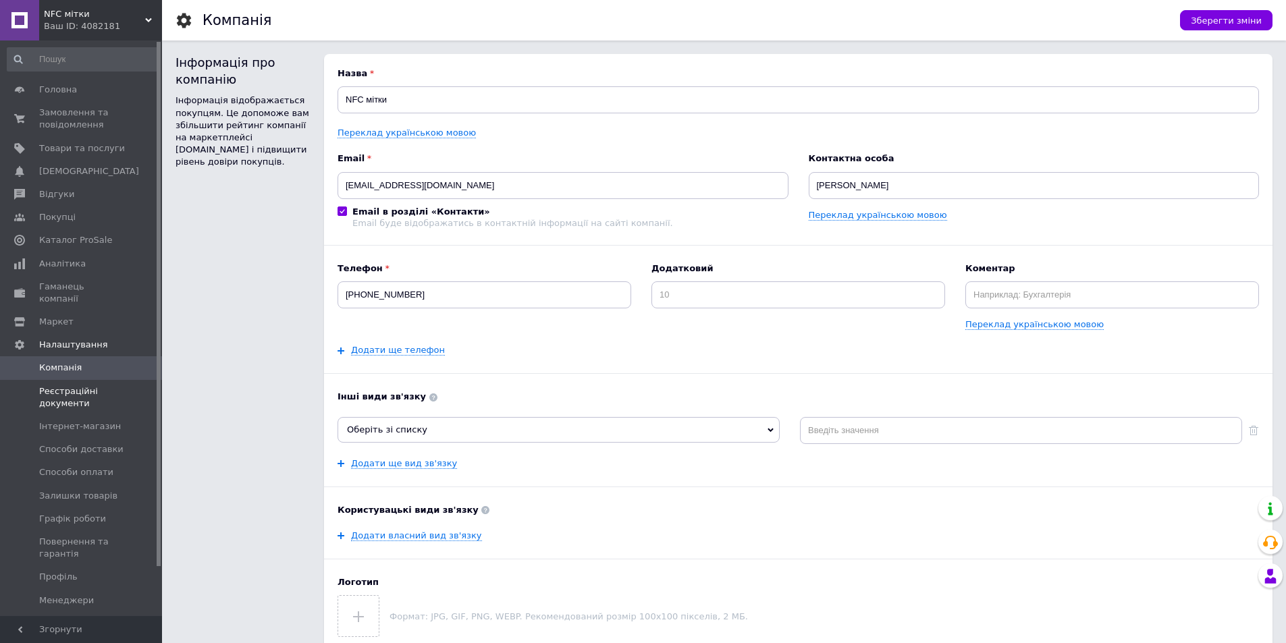
click at [52, 385] on span "Реєстраційні документи" at bounding box center [82, 397] width 86 height 24
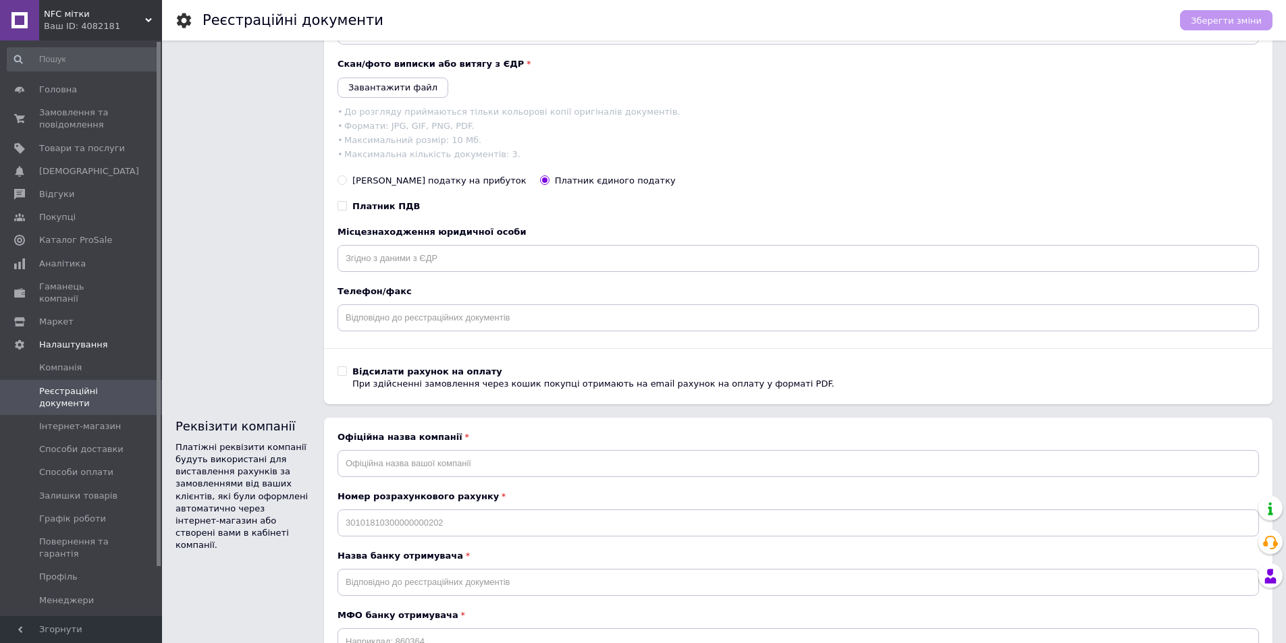
scroll to position [541, 0]
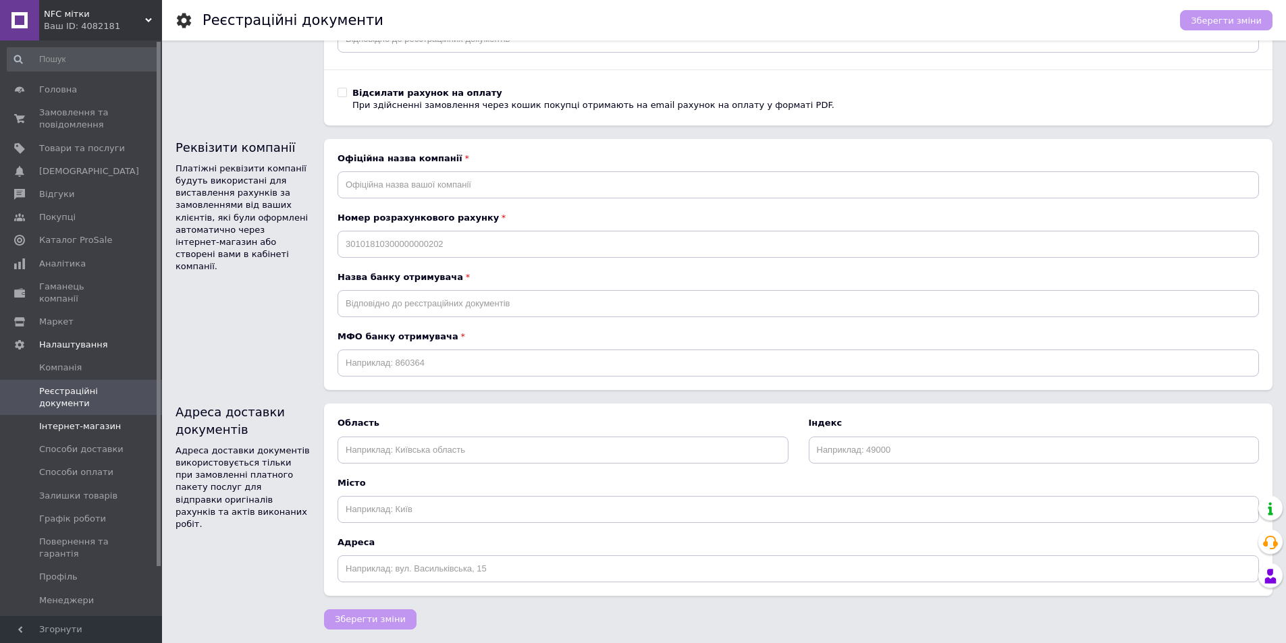
click at [88, 420] on span "Інтернет-магазин" at bounding box center [80, 426] width 82 height 12
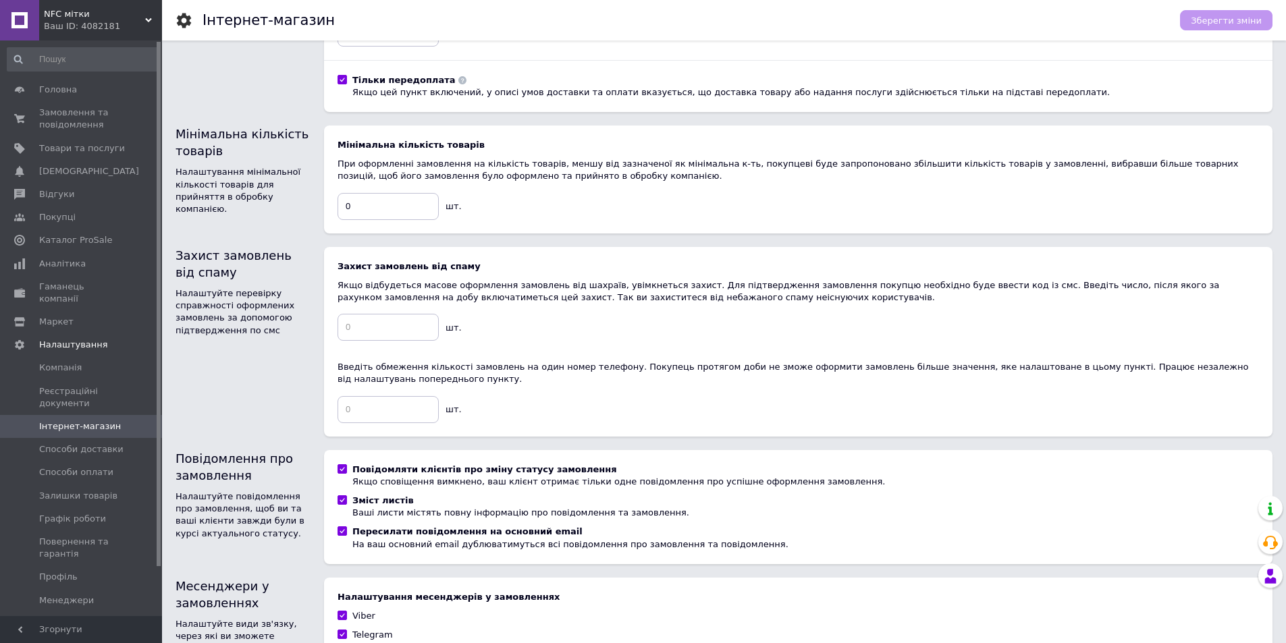
scroll to position [701, 0]
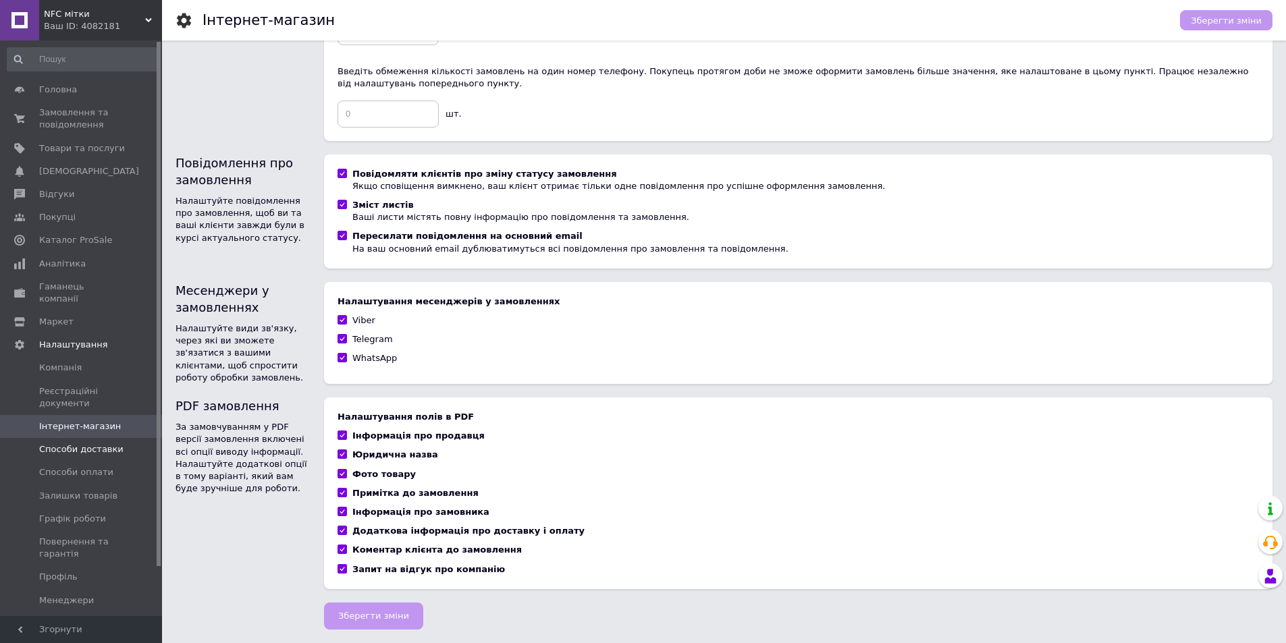
click at [49, 443] on span "Способи доставки" at bounding box center [81, 449] width 84 height 12
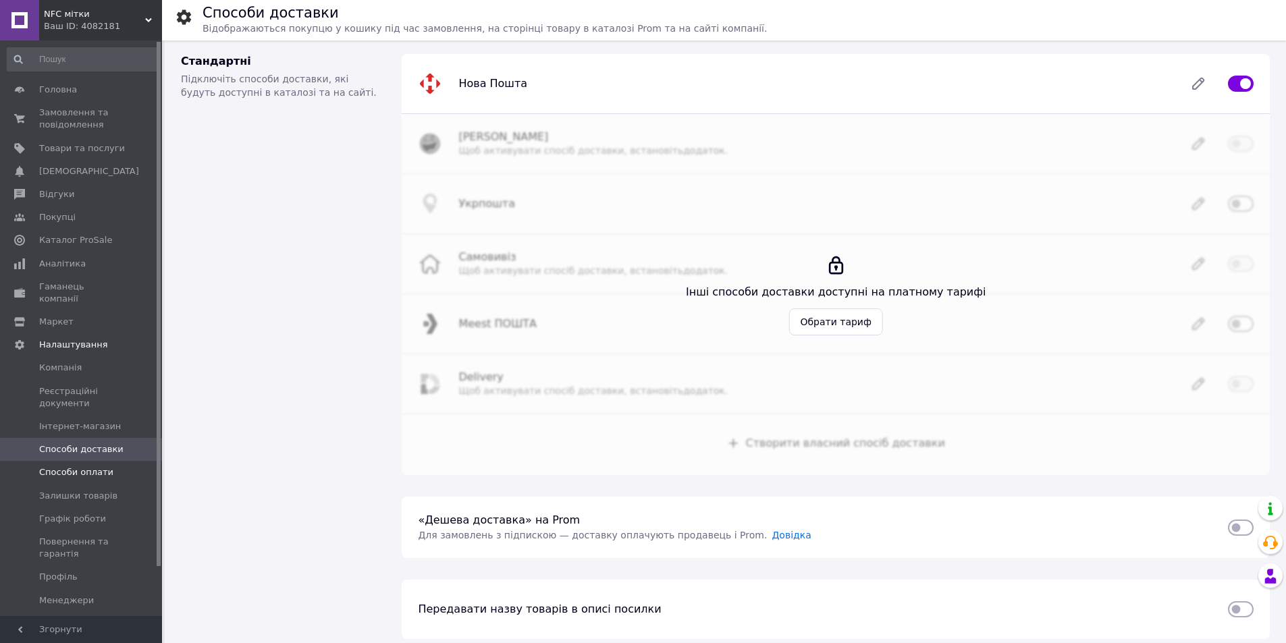
click at [76, 470] on link "Способи оплати" at bounding box center [83, 472] width 166 height 23
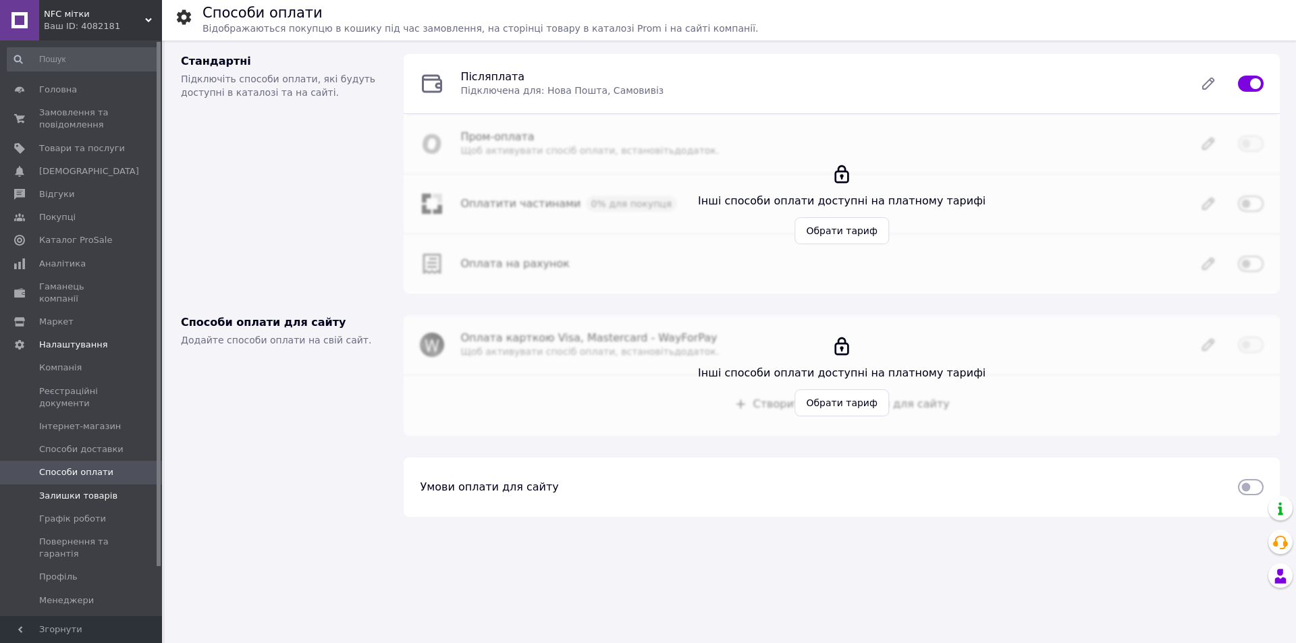
click at [92, 490] on span "Залишки товарів" at bounding box center [78, 496] width 78 height 12
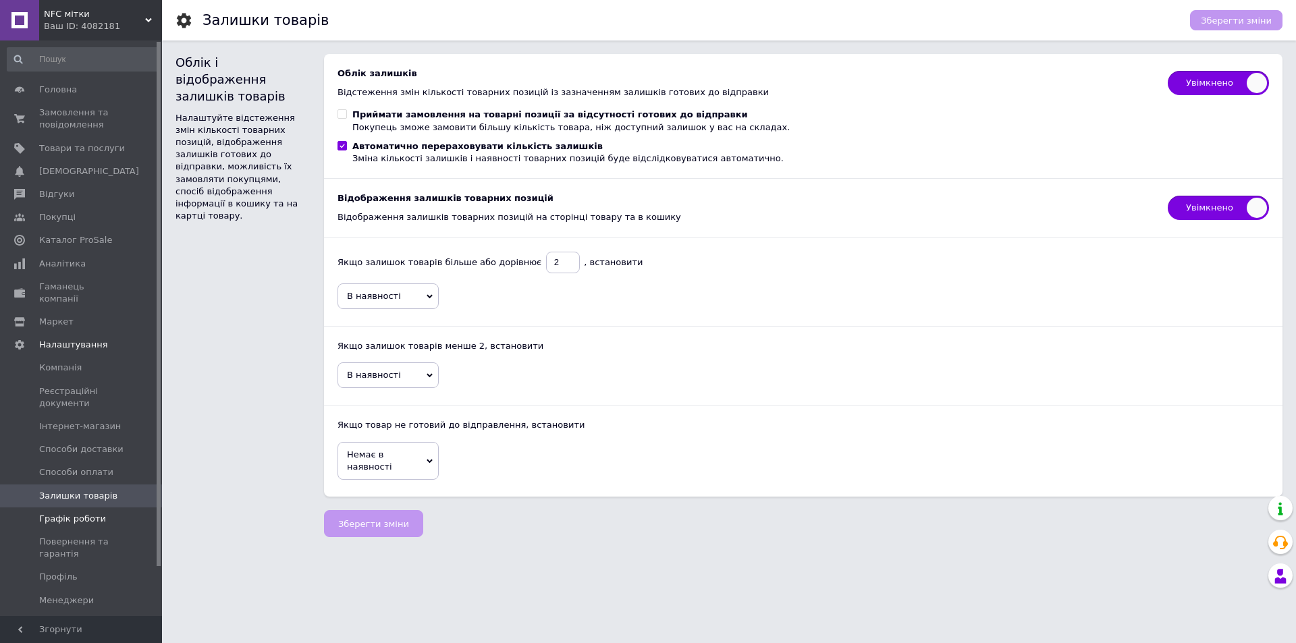
click at [54, 513] on span "Графік роботи" at bounding box center [72, 519] width 67 height 12
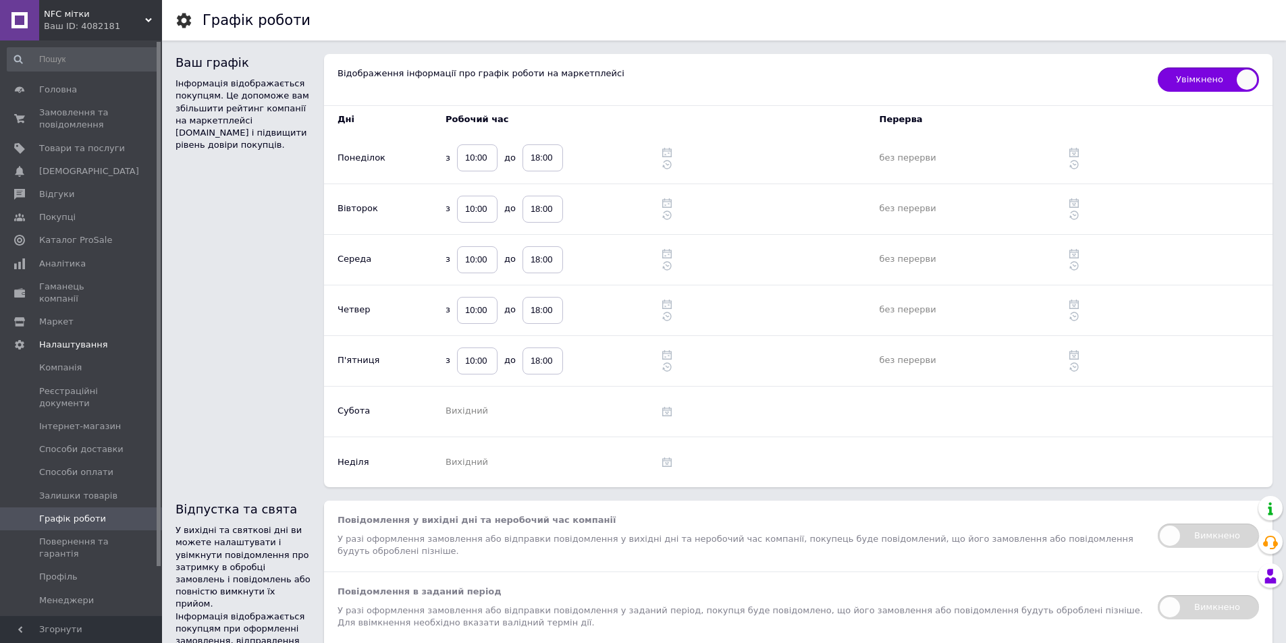
scroll to position [172, 0]
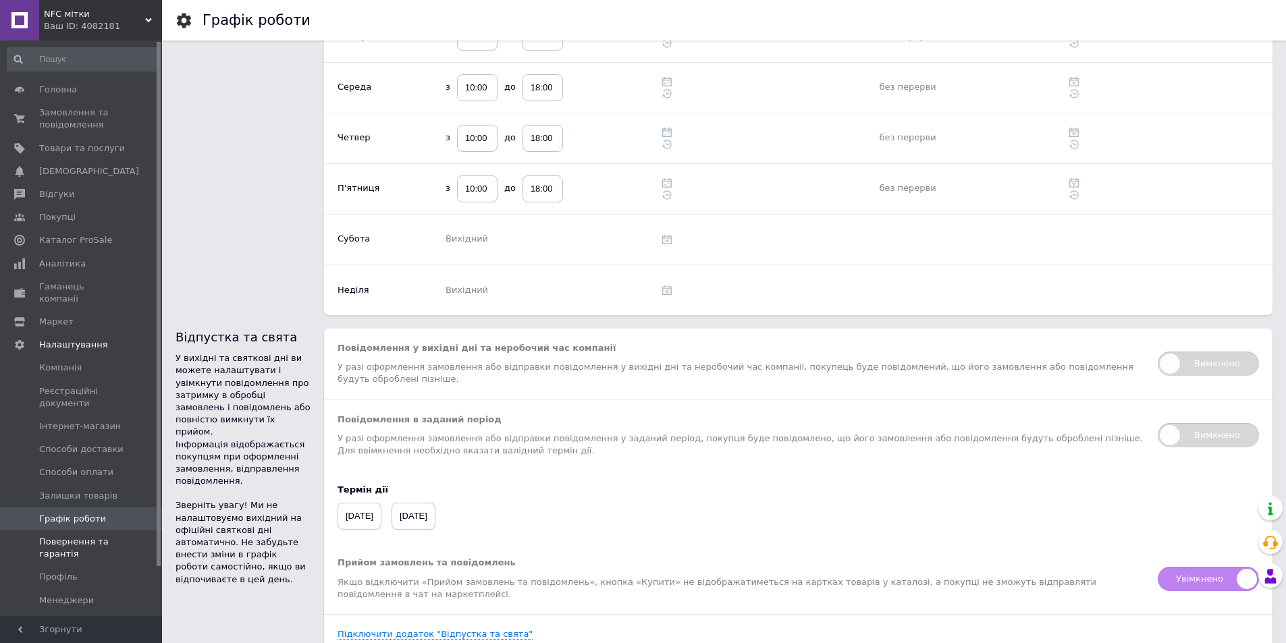
click at [76, 536] on span "Повернення та гарантія" at bounding box center [82, 548] width 86 height 24
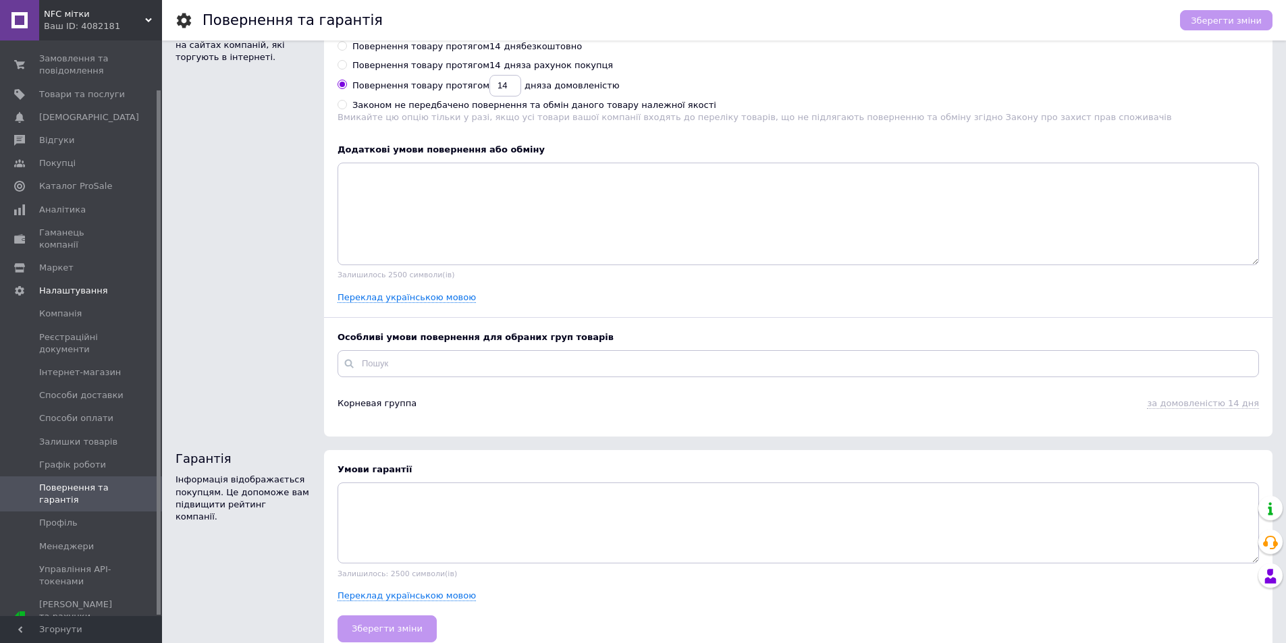
scroll to position [130, 0]
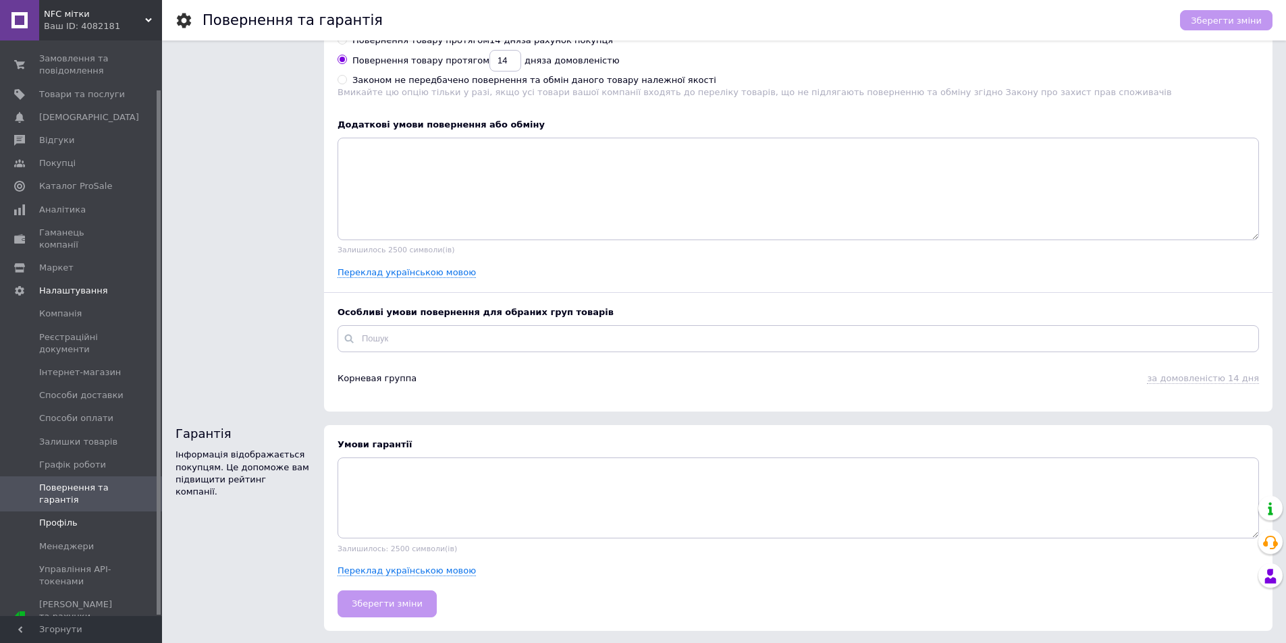
click at [88, 517] on span "Профіль" at bounding box center [82, 523] width 86 height 12
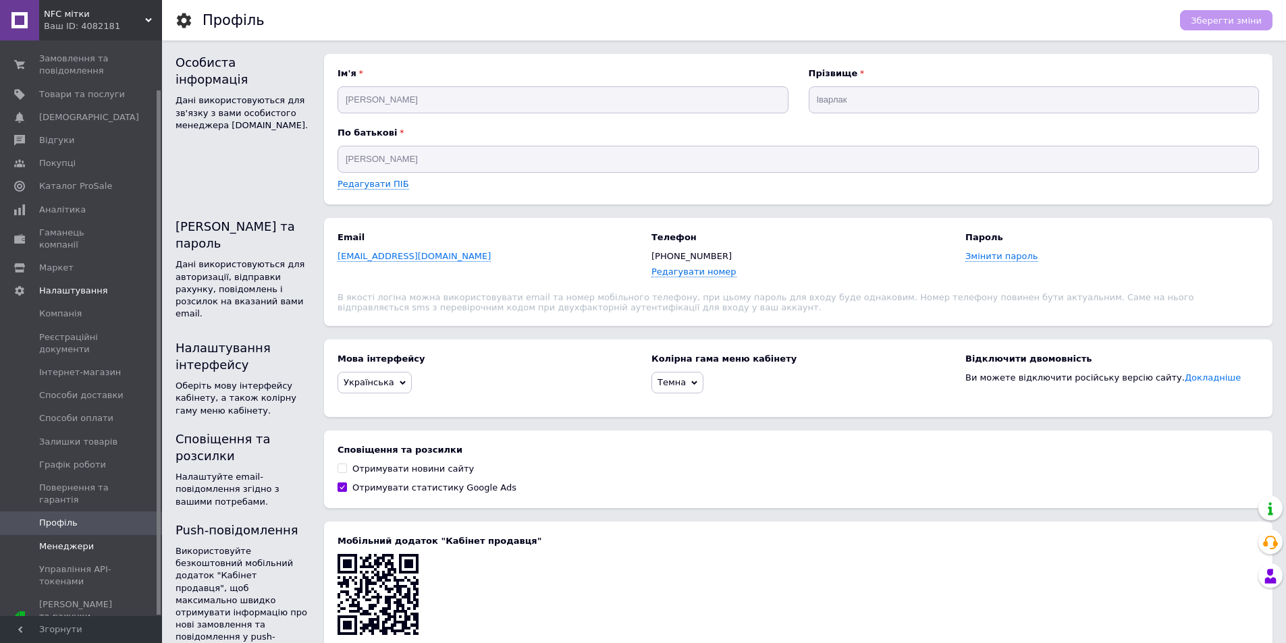
click at [52, 541] on span "Менеджери" at bounding box center [66, 547] width 55 height 12
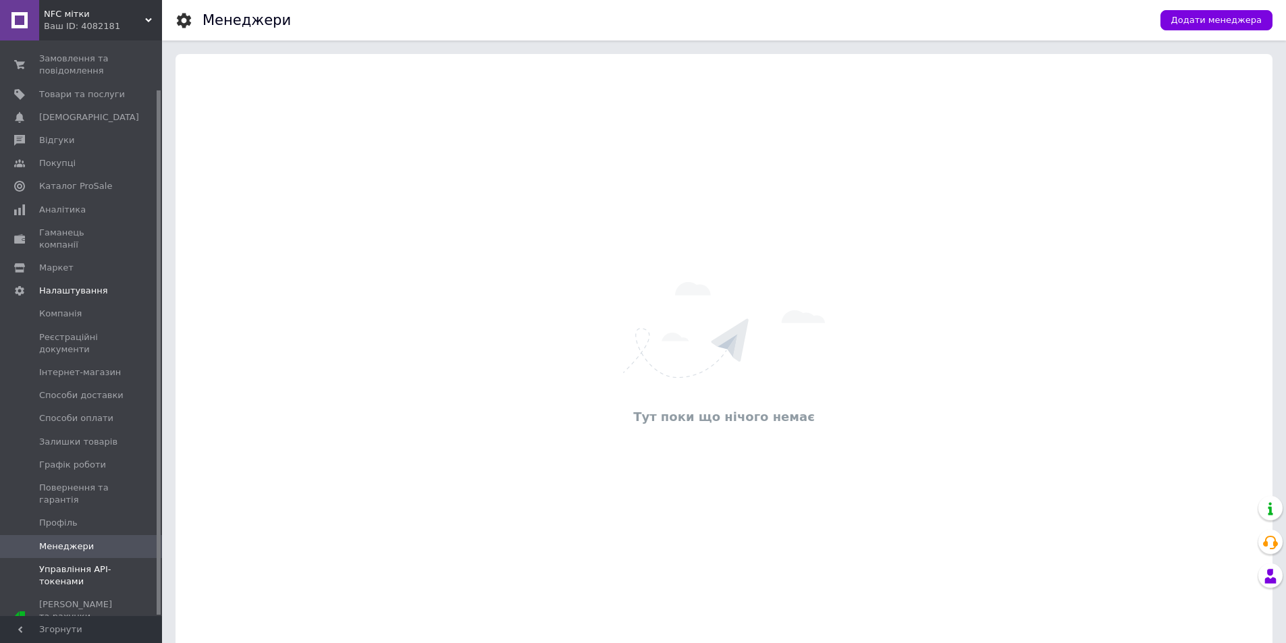
click at [107, 564] on span "Управління API-токенами" at bounding box center [82, 576] width 86 height 24
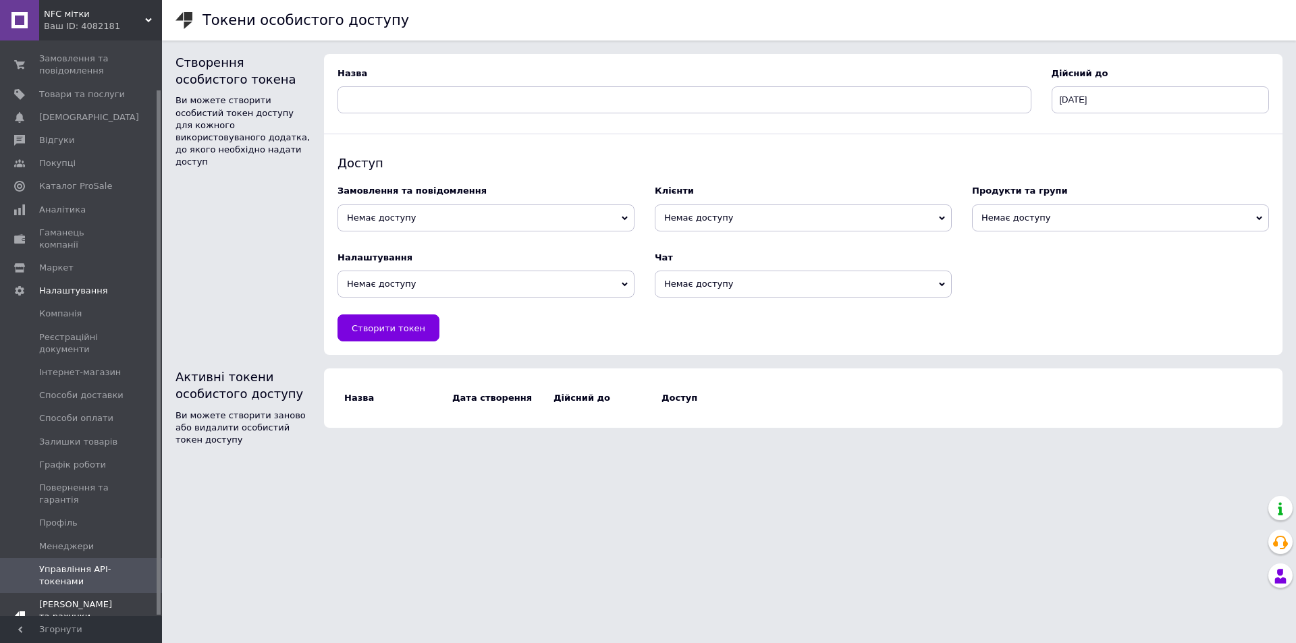
click at [103, 599] on span "Тарифи та рахунки Безкоштовний" at bounding box center [82, 617] width 86 height 37
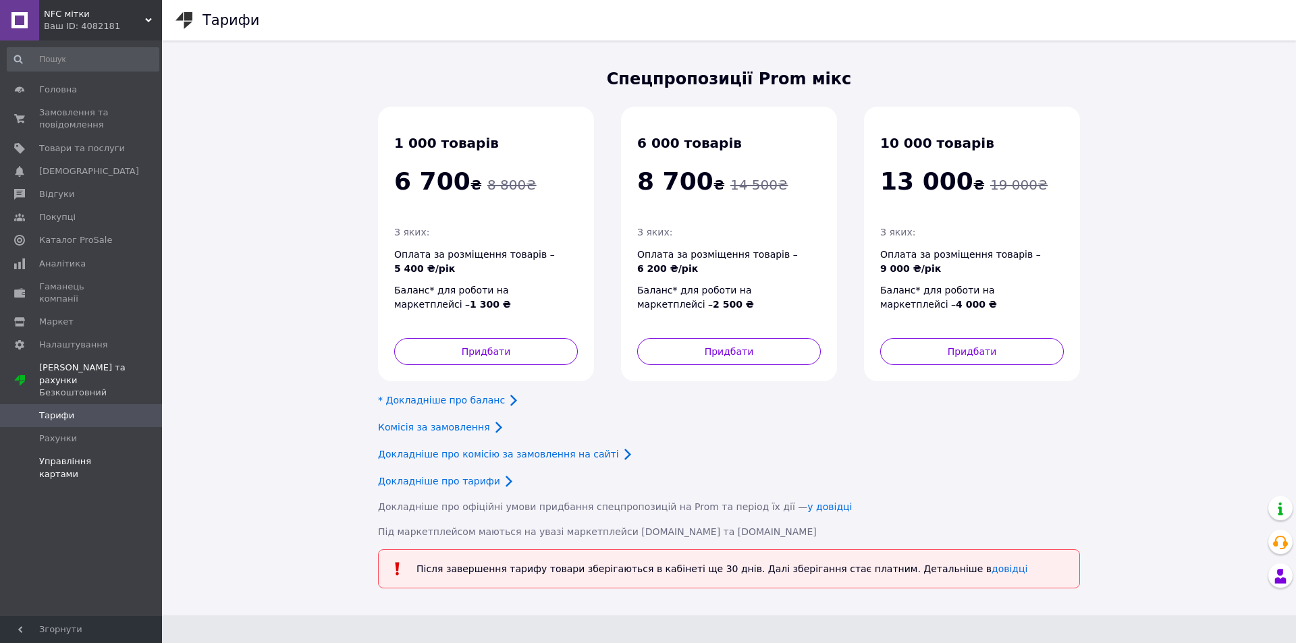
click at [111, 456] on span "Управління картами" at bounding box center [82, 468] width 86 height 24
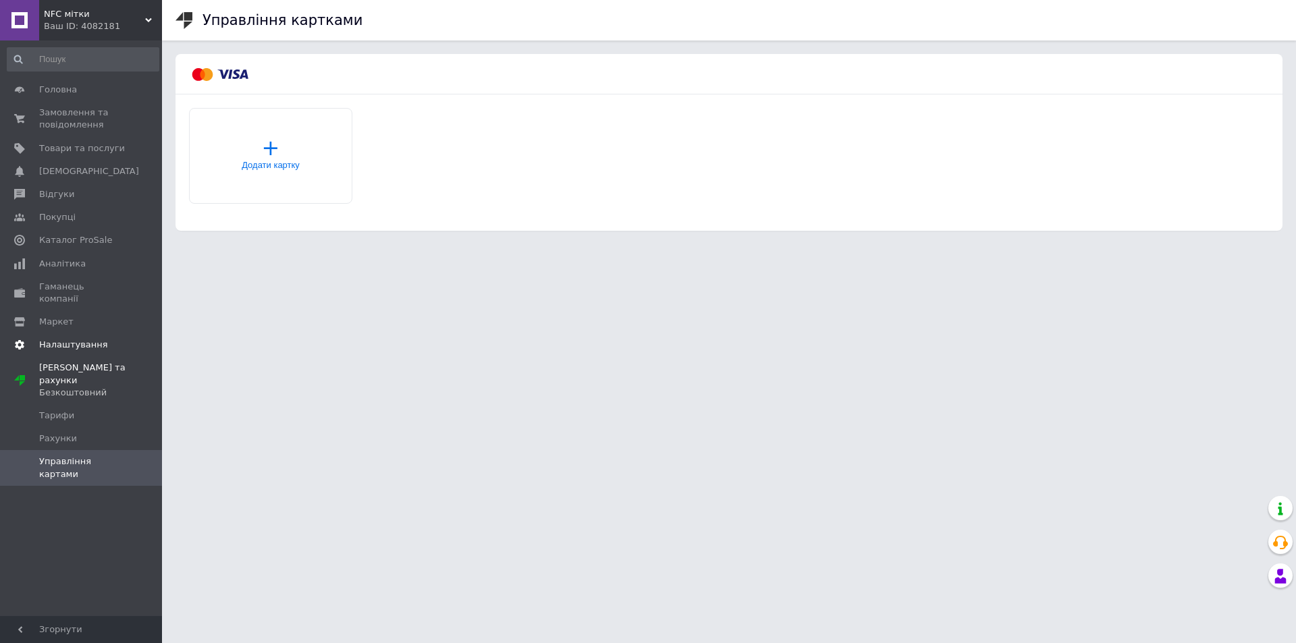
click at [111, 339] on span "Налаштування" at bounding box center [82, 345] width 86 height 12
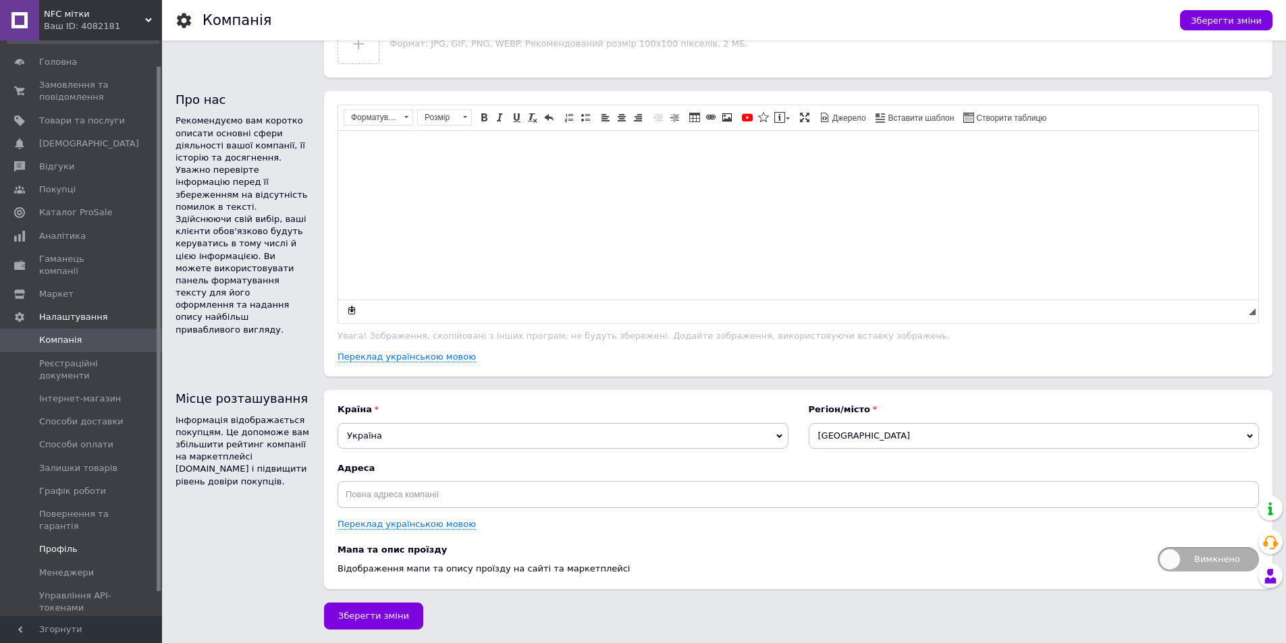
scroll to position [54, 0]
click at [72, 512] on link "Профіль" at bounding box center [83, 523] width 166 height 23
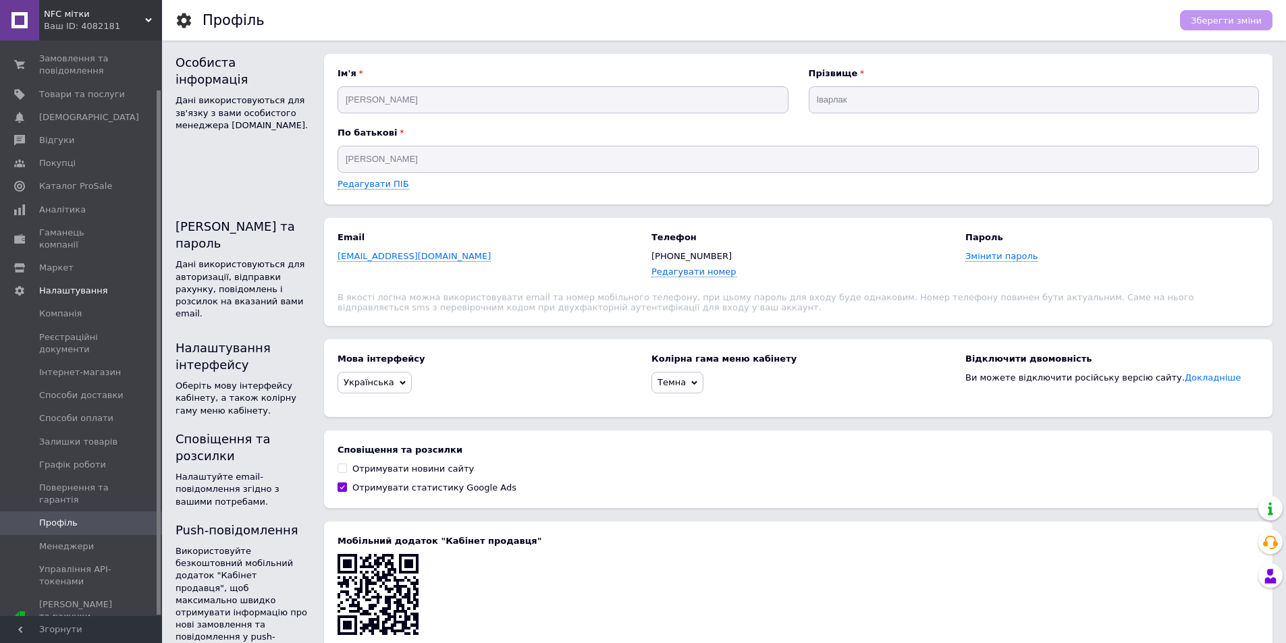
scroll to position [113, 0]
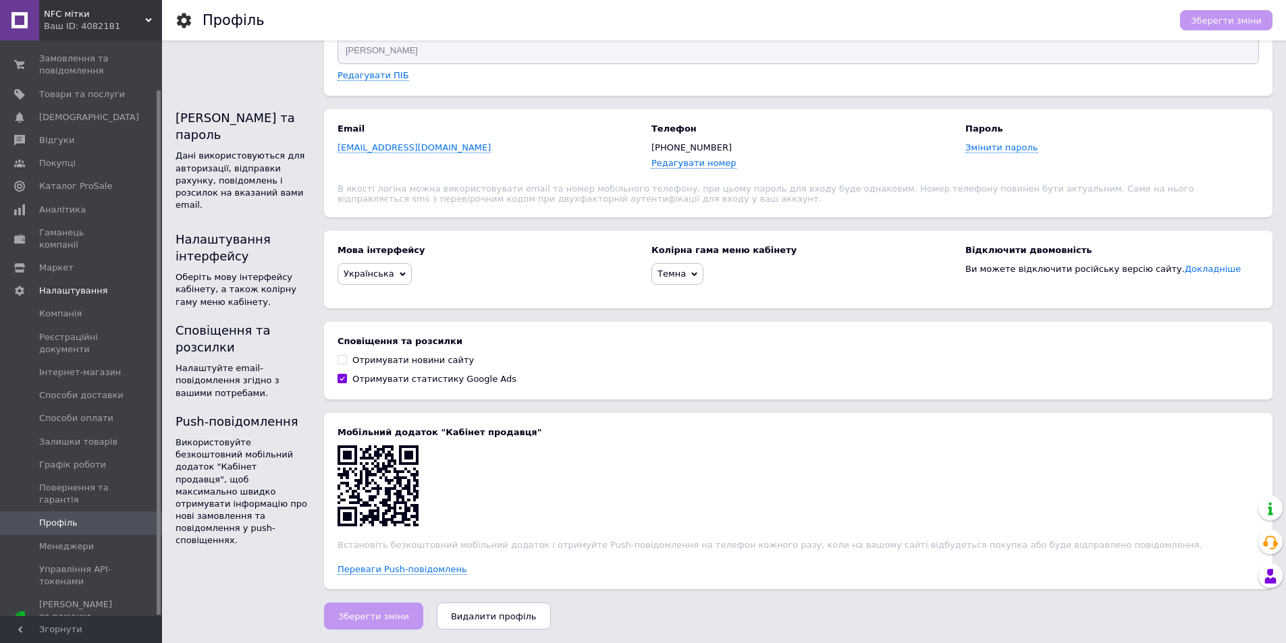
click at [144, 20] on div "Ваш ID: 4082181" at bounding box center [103, 26] width 118 height 12
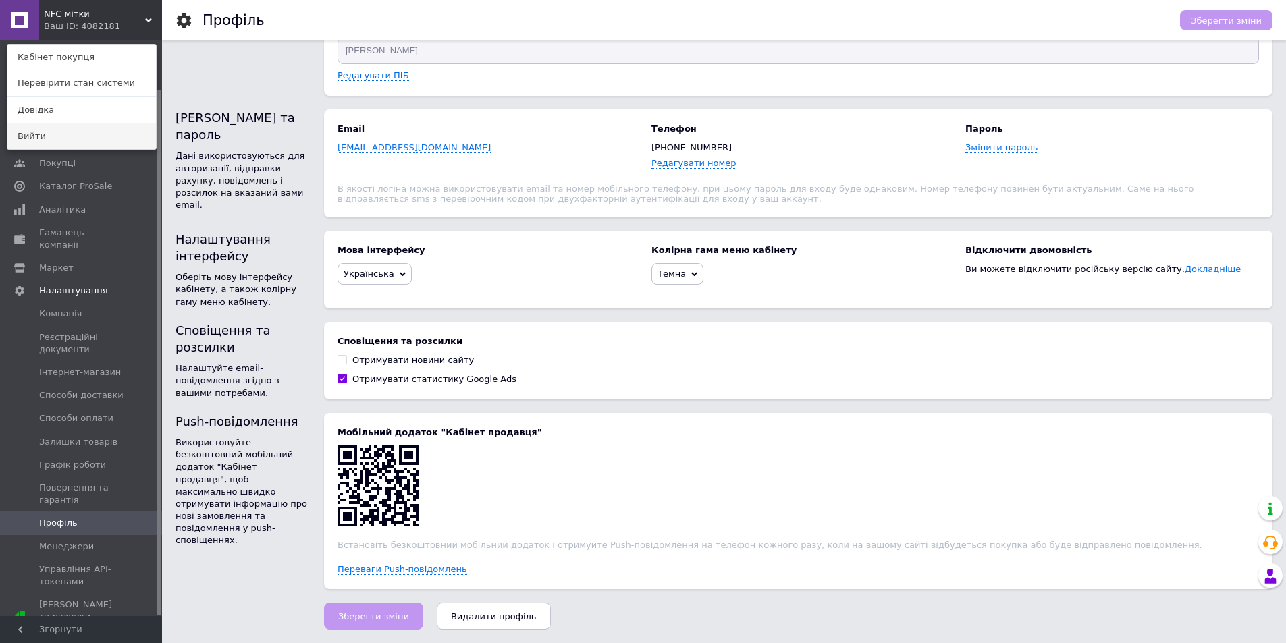
click at [54, 143] on link "Вийти" at bounding box center [81, 137] width 148 height 26
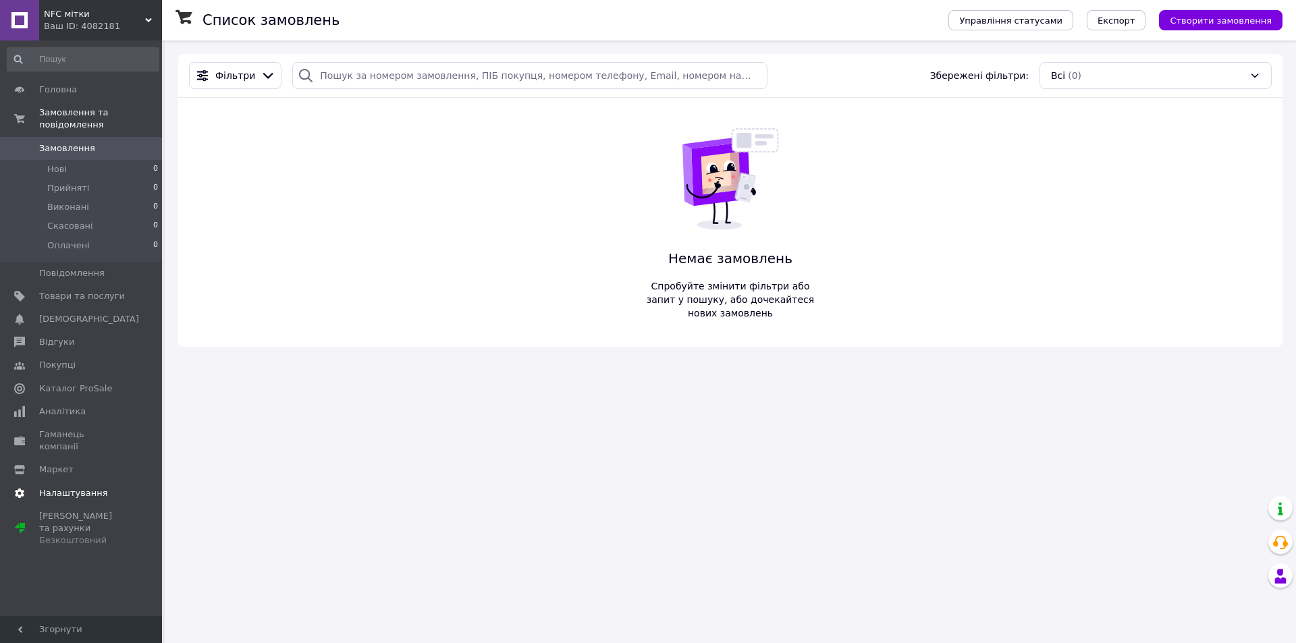
click at [40, 487] on span "Налаштування" at bounding box center [73, 493] width 69 height 12
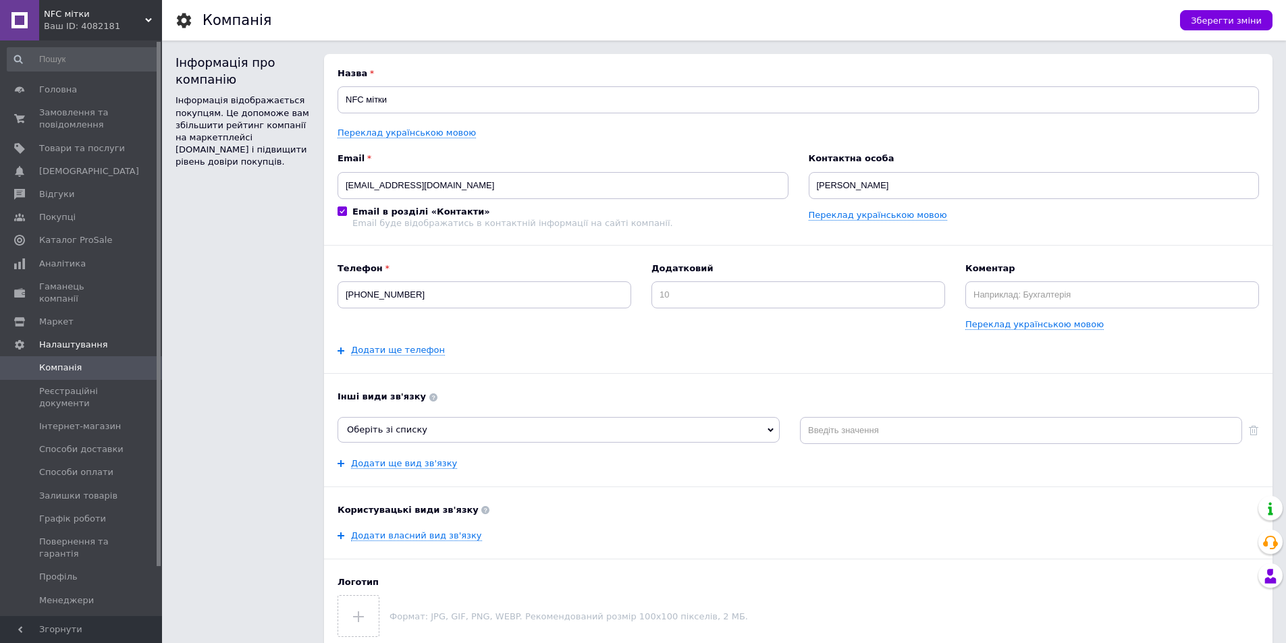
click at [138, 18] on span "NFC мітки" at bounding box center [94, 14] width 101 height 12
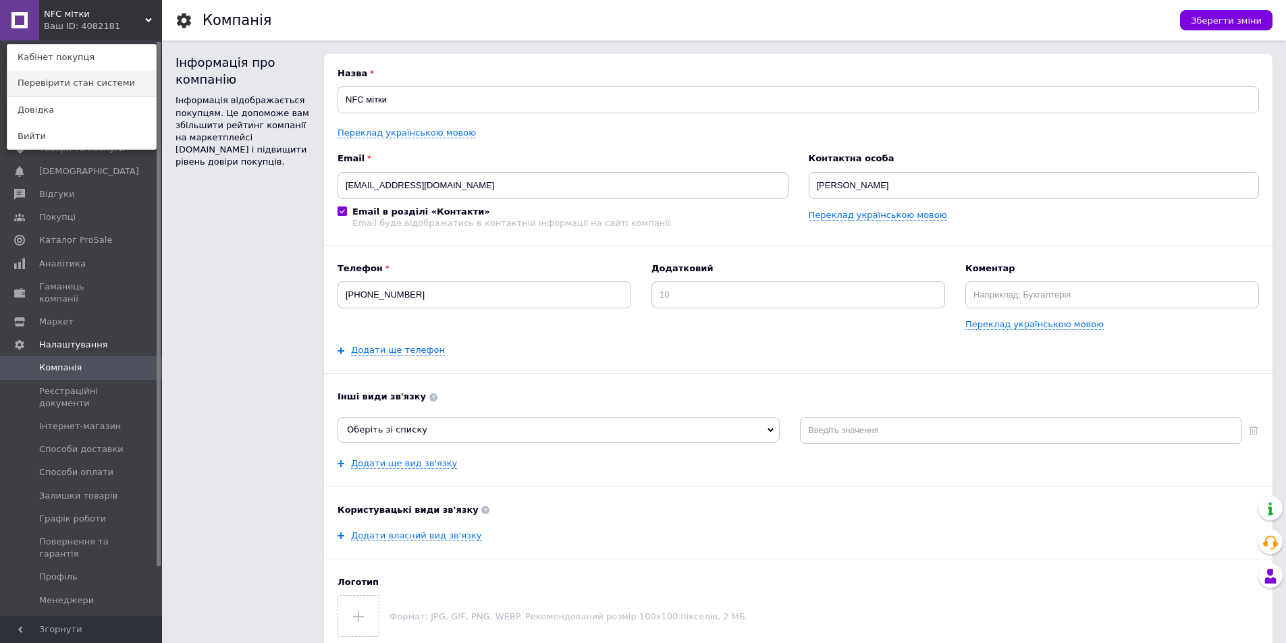
click at [88, 90] on link "Перевірити стан системи" at bounding box center [81, 83] width 148 height 26
